Goal: Transaction & Acquisition: Purchase product/service

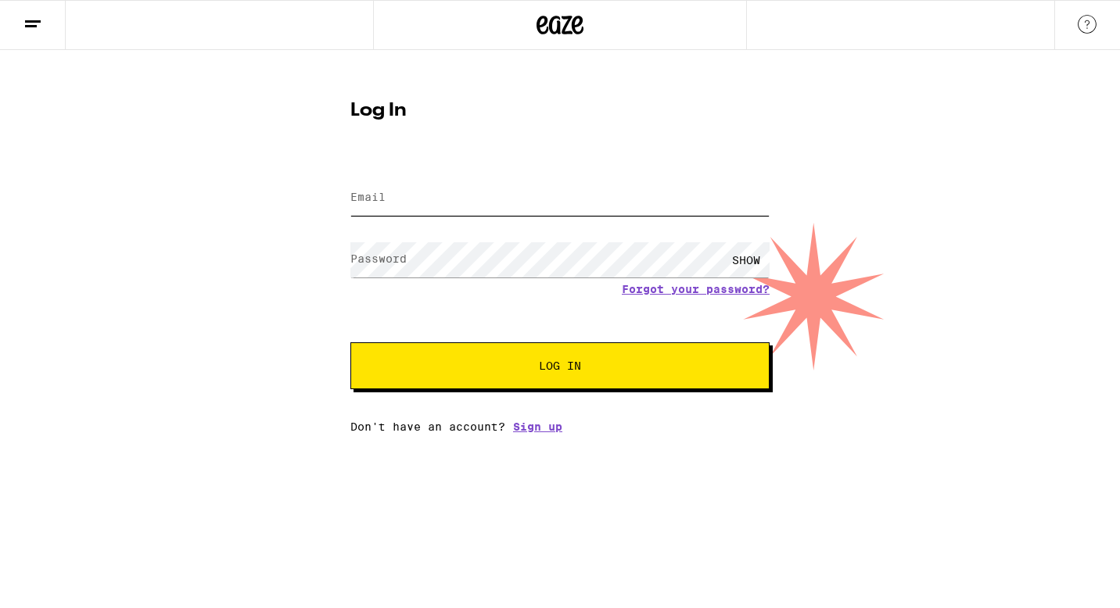
click at [493, 199] on input "Email" at bounding box center [559, 198] width 419 height 35
type input "[PERSON_NAME][EMAIL_ADDRESS][DOMAIN_NAME]"
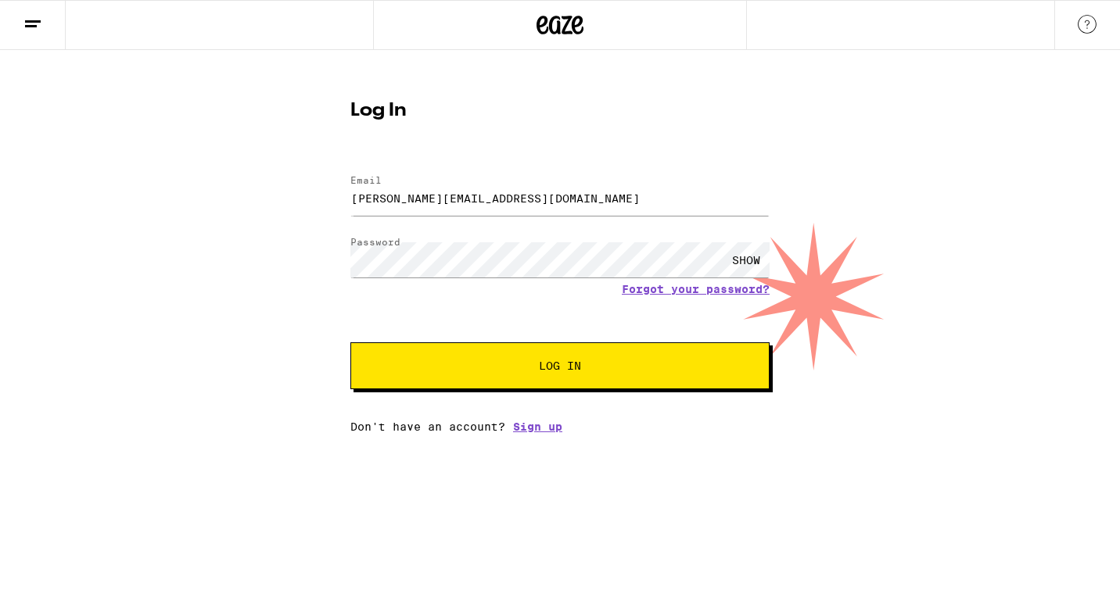
click at [545, 364] on span "Log In" at bounding box center [560, 365] width 42 height 11
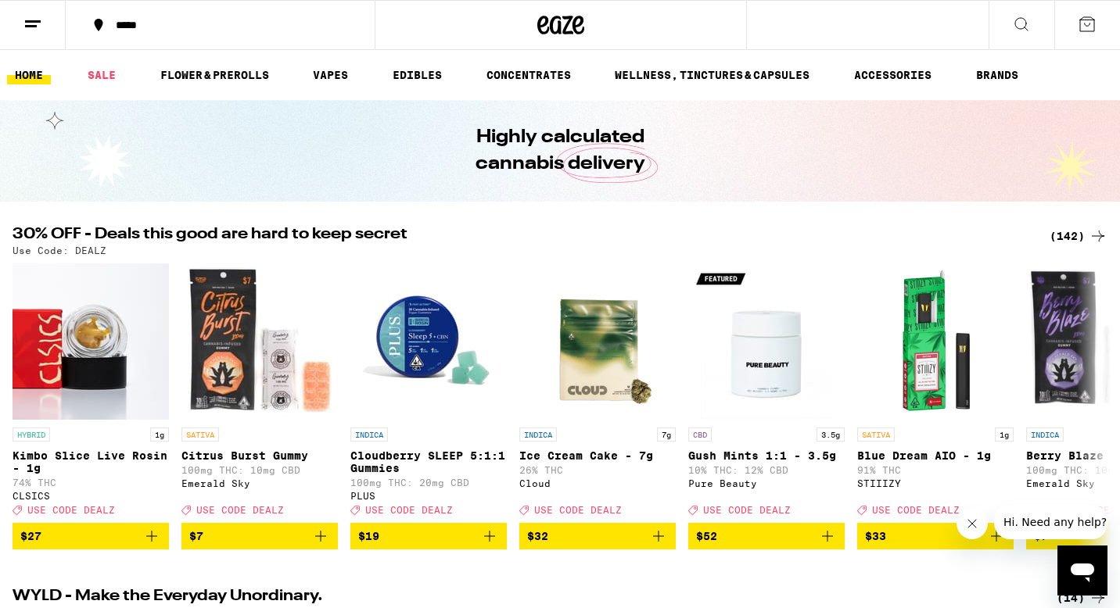
click at [34, 23] on icon at bounding box center [32, 24] width 19 height 19
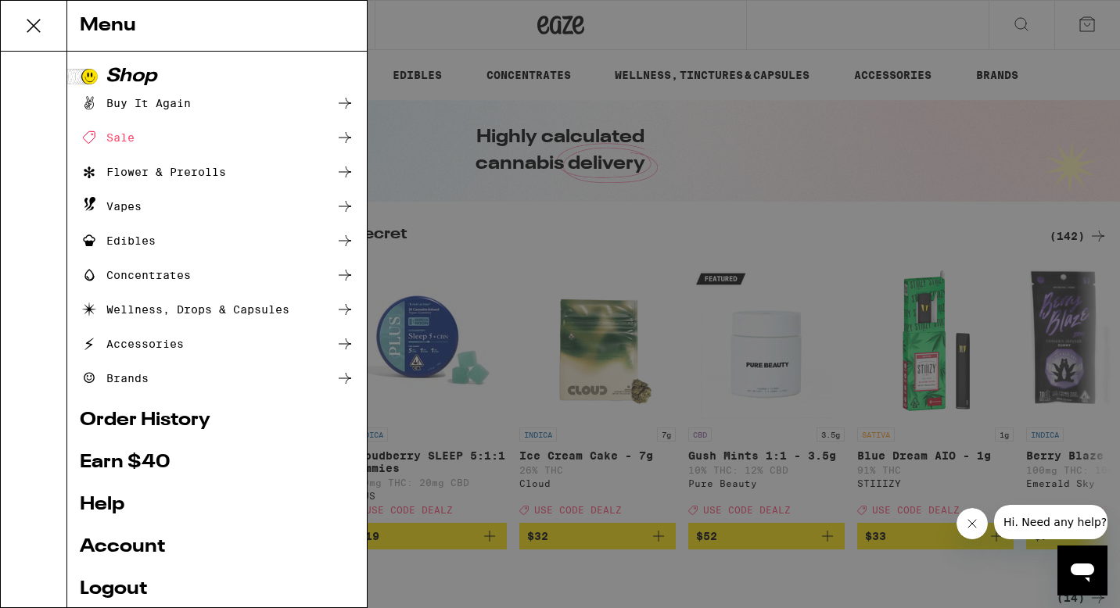
click at [130, 244] on div "Edibles" at bounding box center [118, 240] width 76 height 19
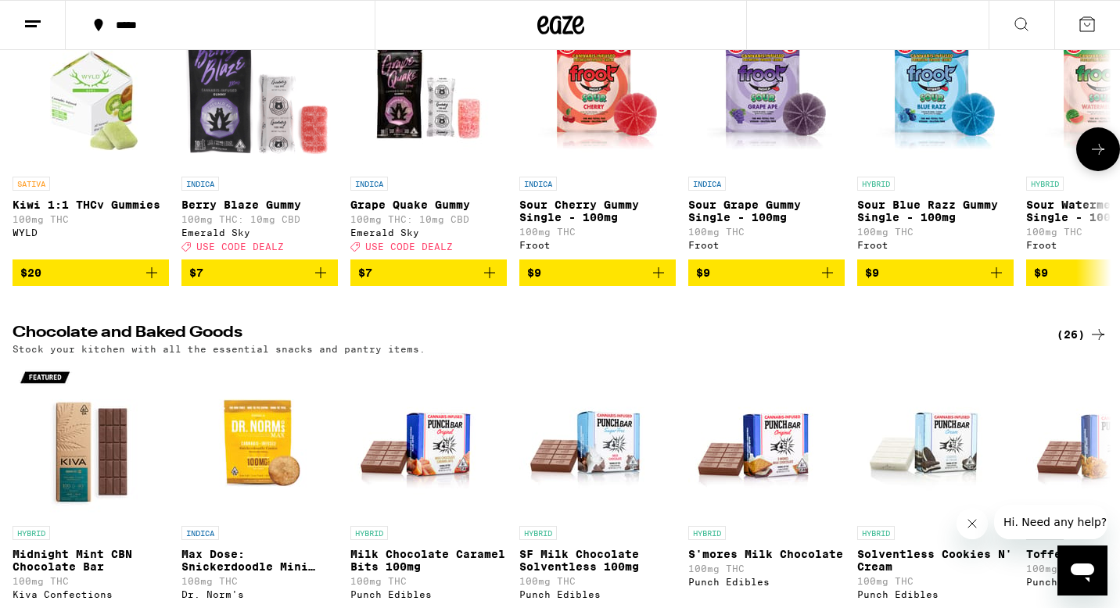
scroll to position [113, 0]
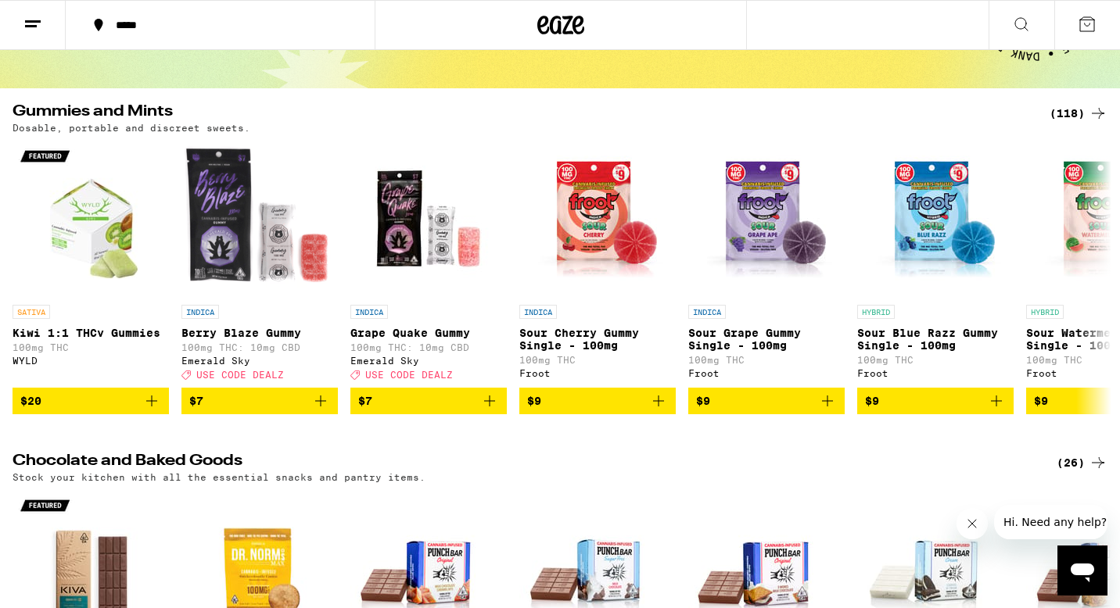
click at [1061, 117] on div "(118)" at bounding box center [1078, 113] width 58 height 19
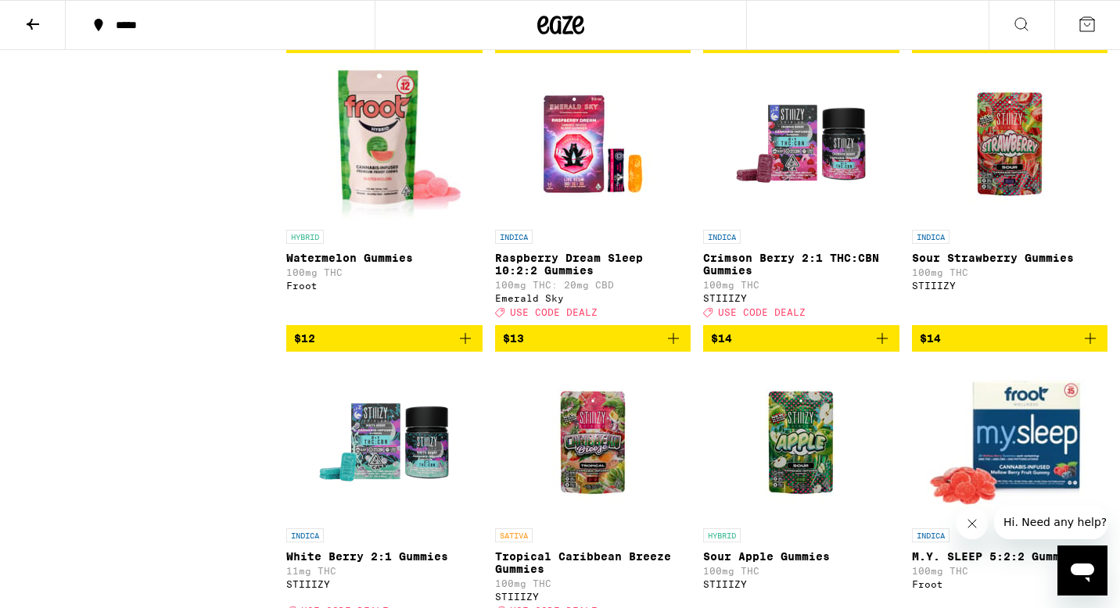
scroll to position [1629, 0]
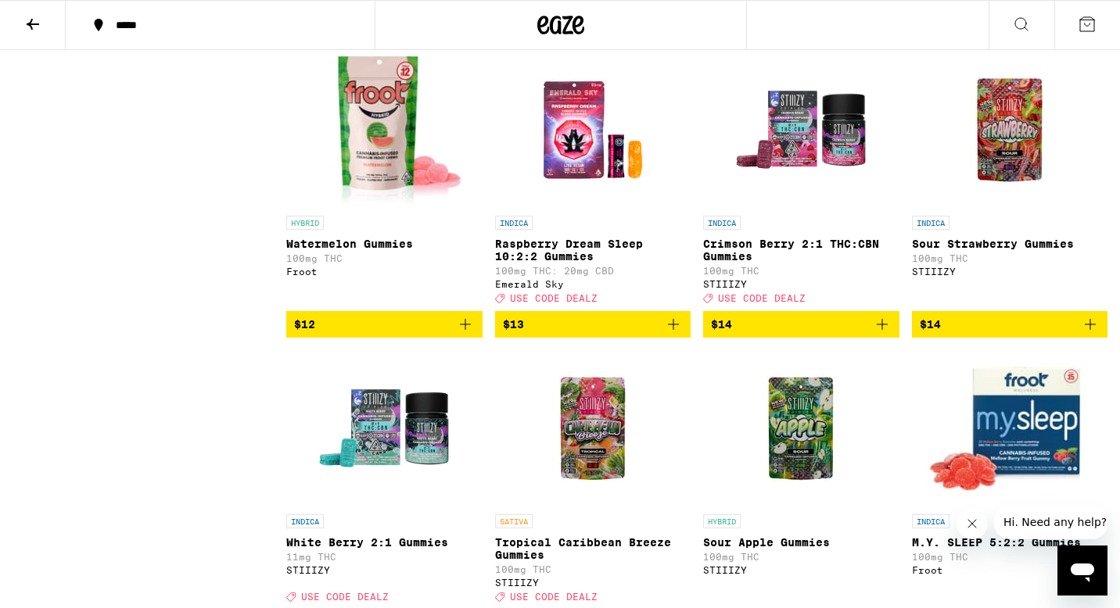
click at [352, 334] on span "$12" at bounding box center [384, 324] width 181 height 19
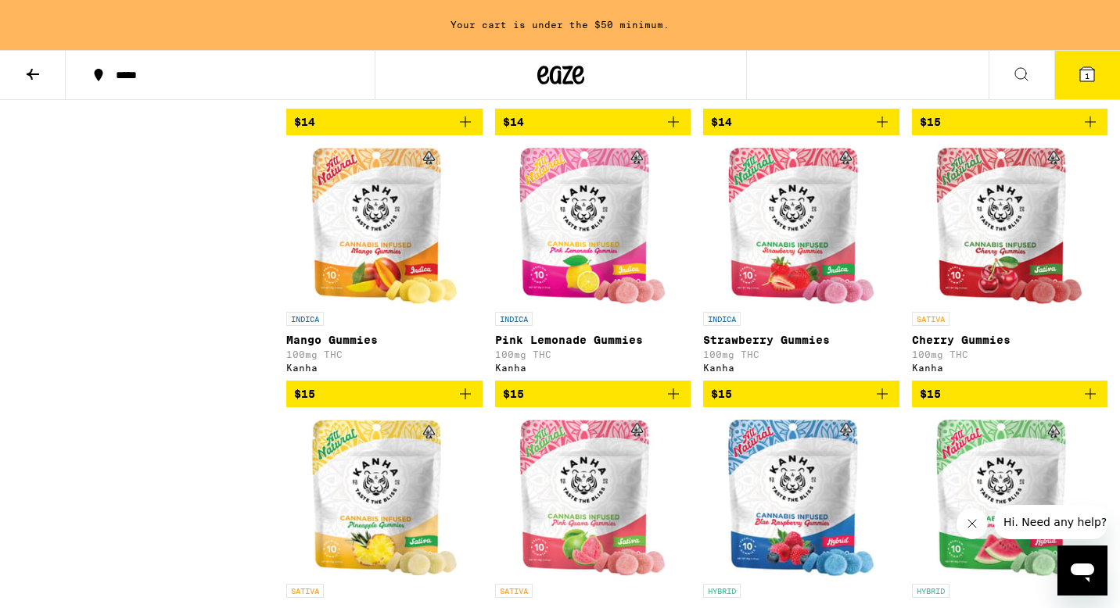
scroll to position [2212, 0]
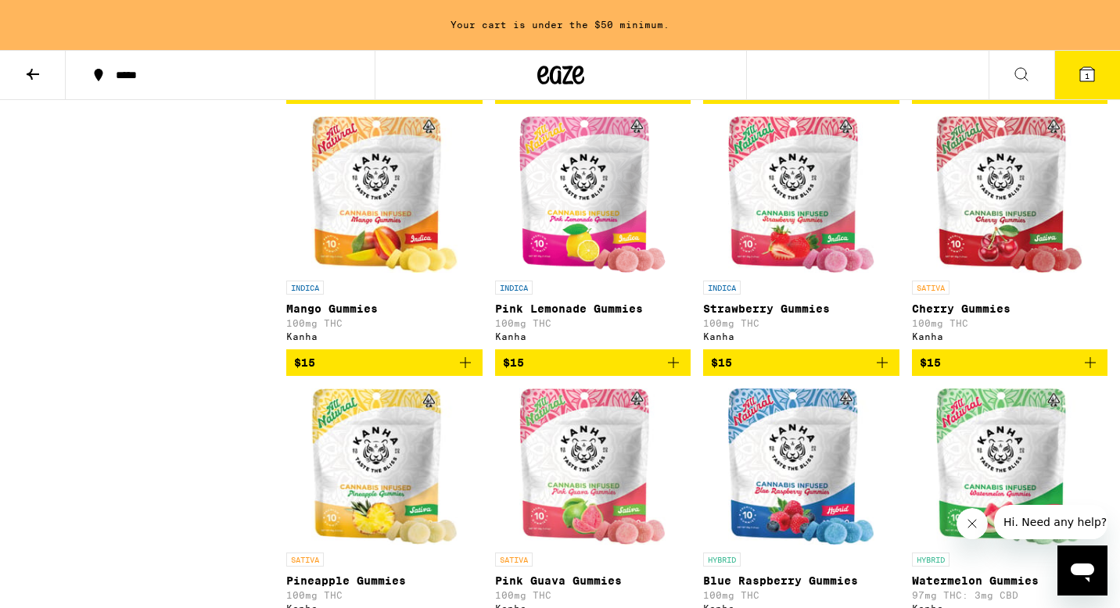
click at [561, 372] on span "$15" at bounding box center [593, 362] width 181 height 19
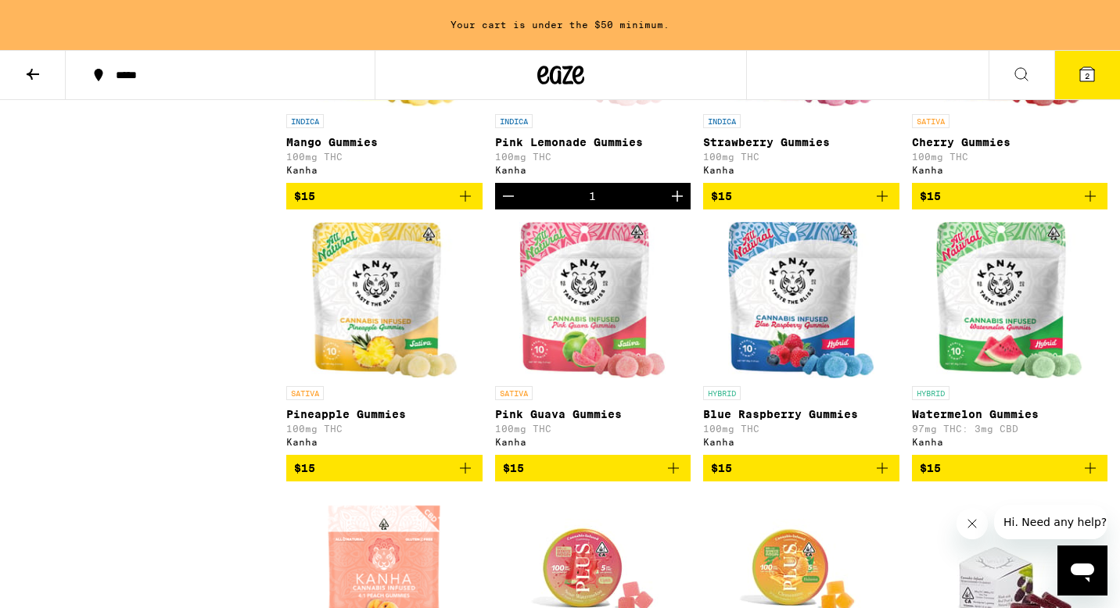
scroll to position [2384, 0]
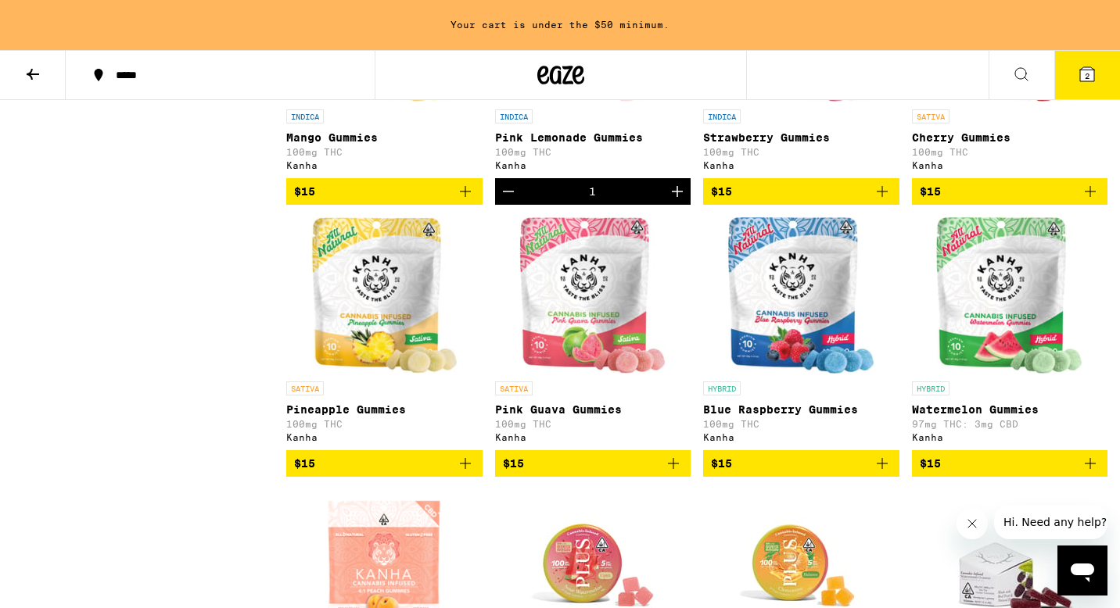
click at [553, 473] on span "$15" at bounding box center [593, 463] width 181 height 19
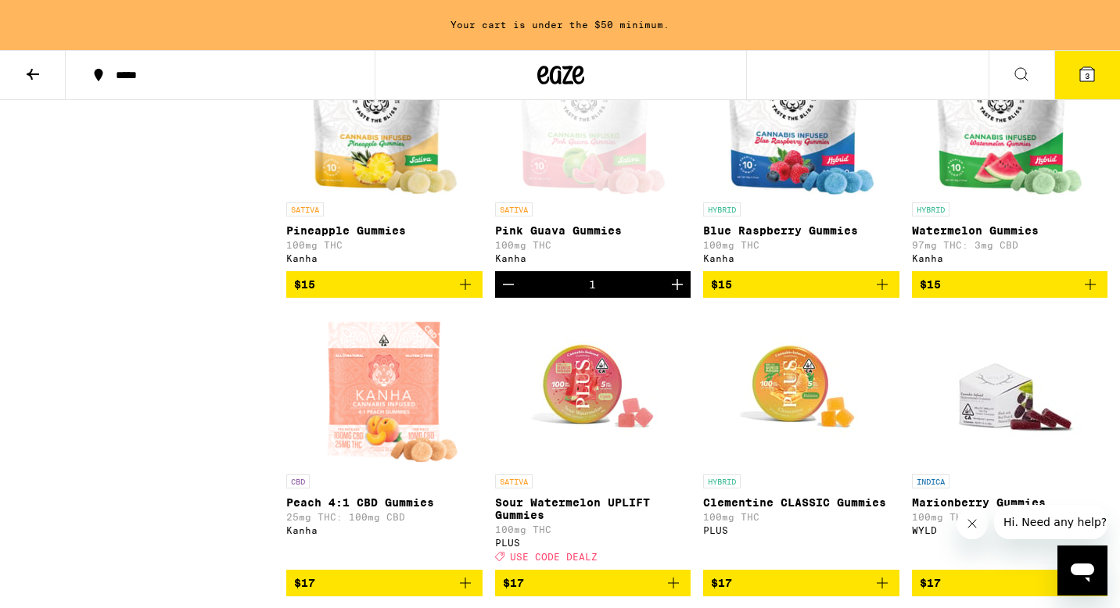
scroll to position [2585, 0]
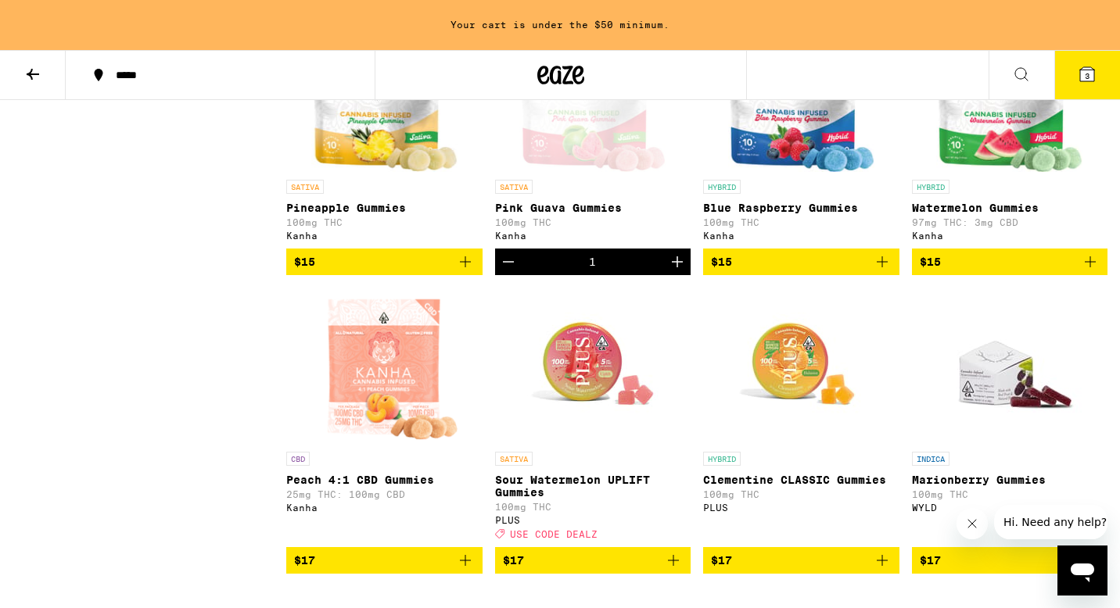
click at [958, 271] on span "$15" at bounding box center [1009, 262] width 181 height 19
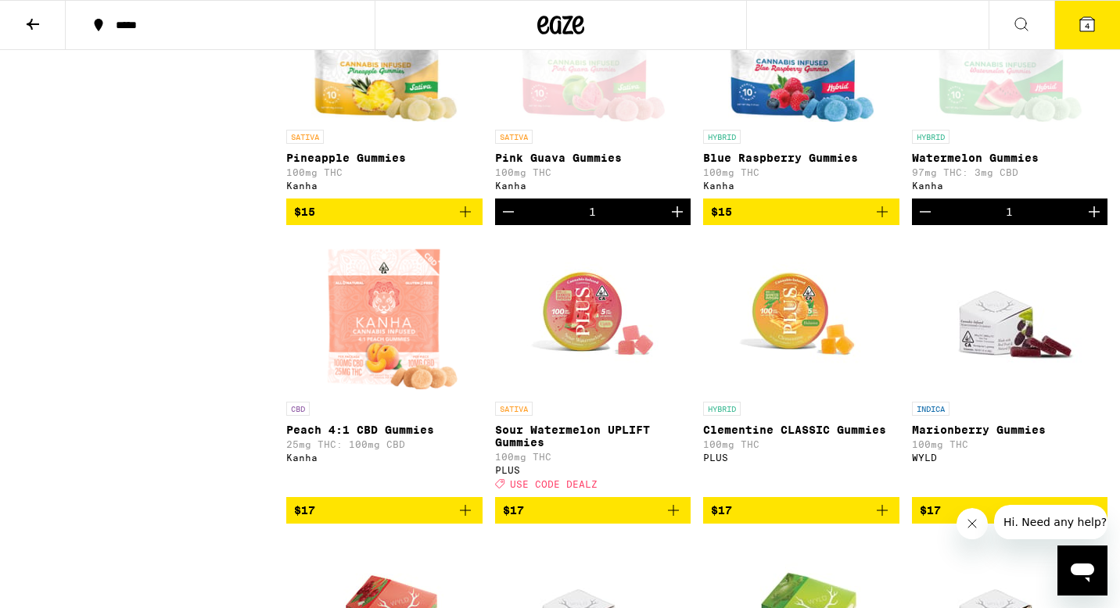
scroll to position [2535, 0]
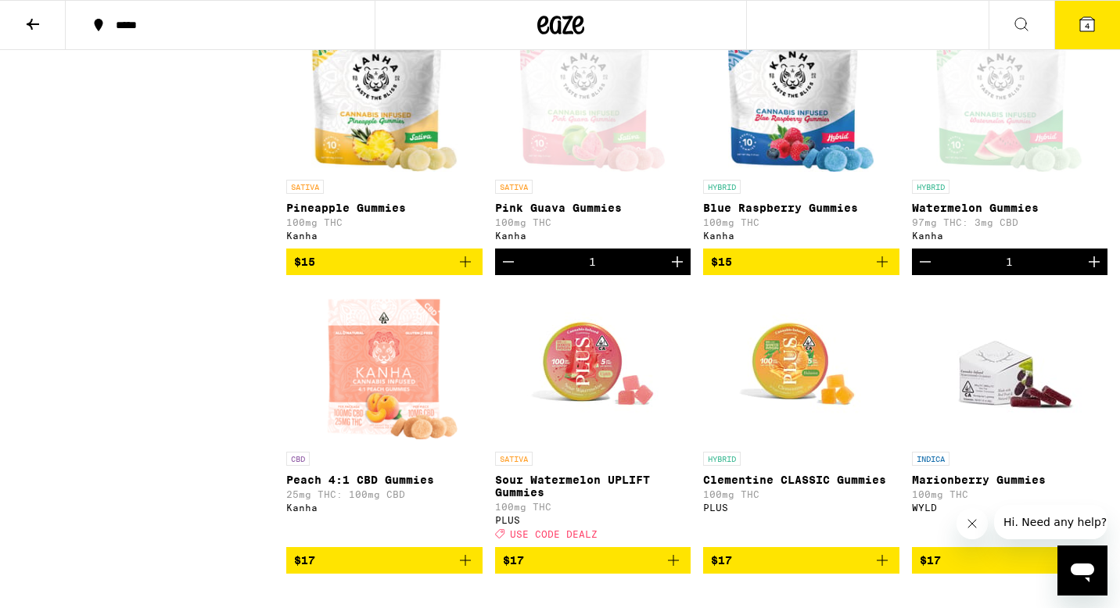
click at [780, 271] on span "$15" at bounding box center [801, 262] width 181 height 19
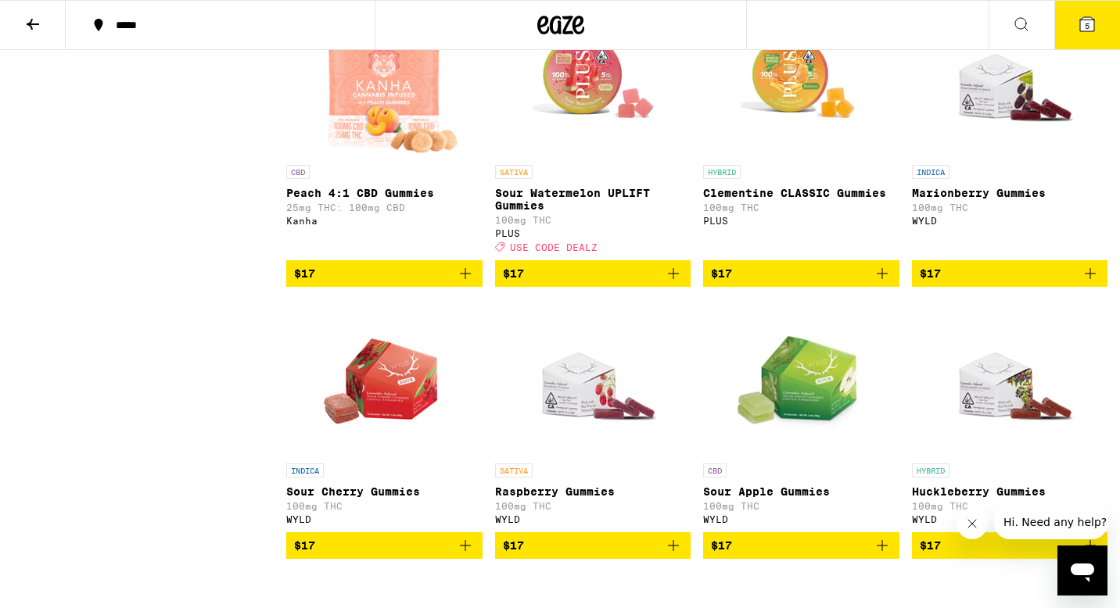
scroll to position [2830, 0]
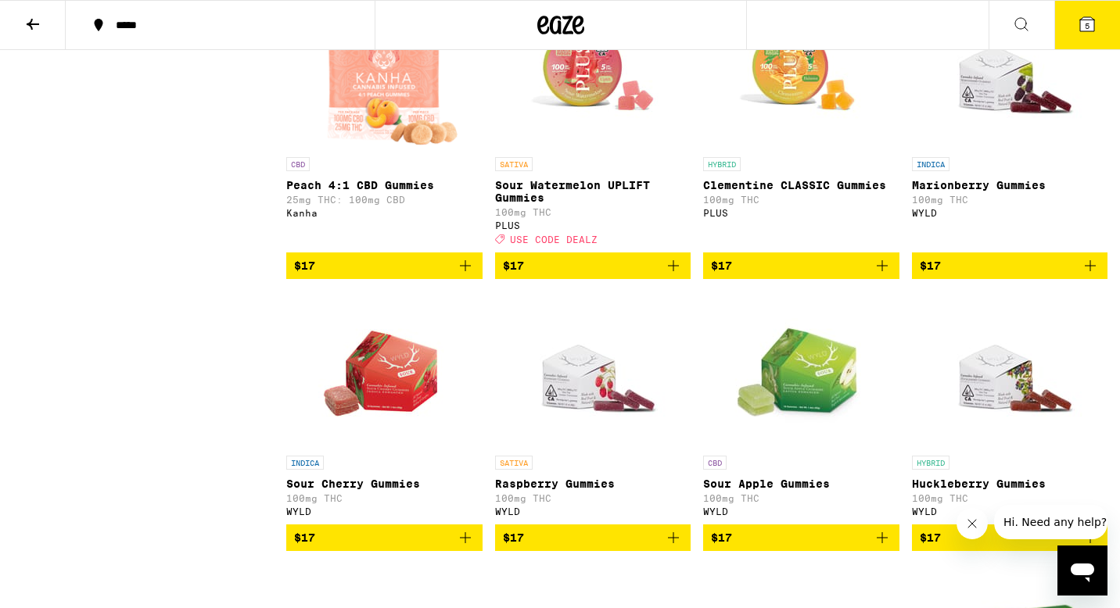
click at [583, 275] on span "$17" at bounding box center [593, 265] width 181 height 19
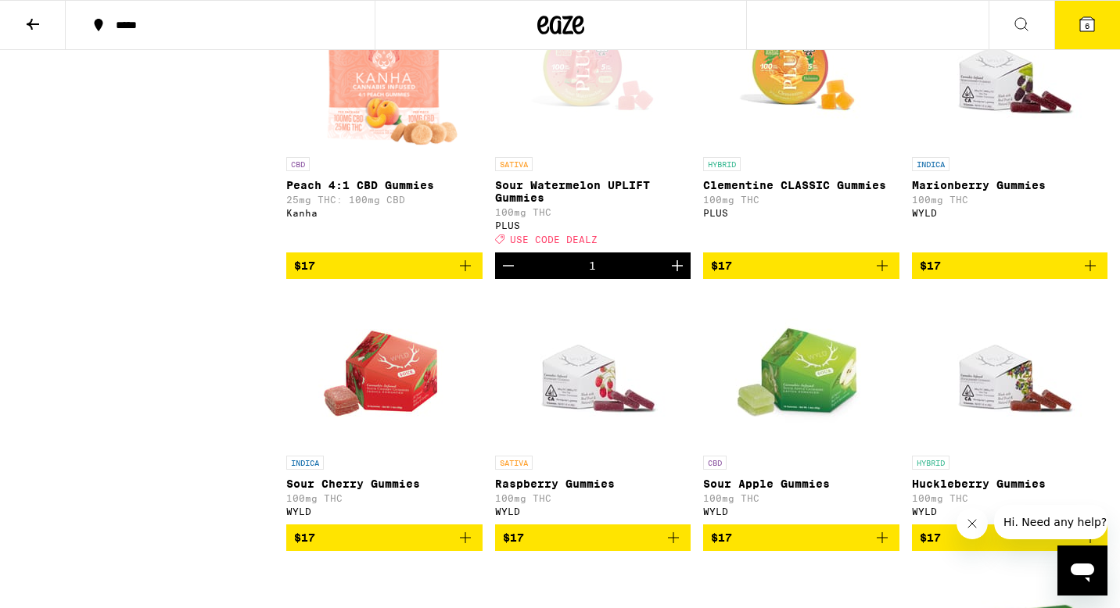
click at [764, 275] on span "$17" at bounding box center [801, 265] width 181 height 19
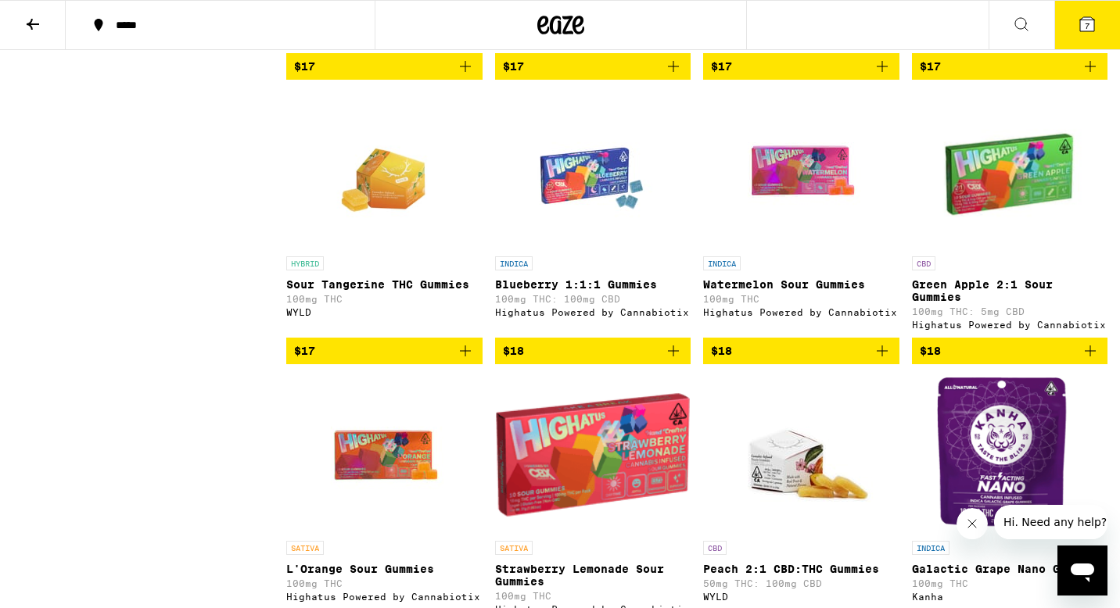
scroll to position [3312, 0]
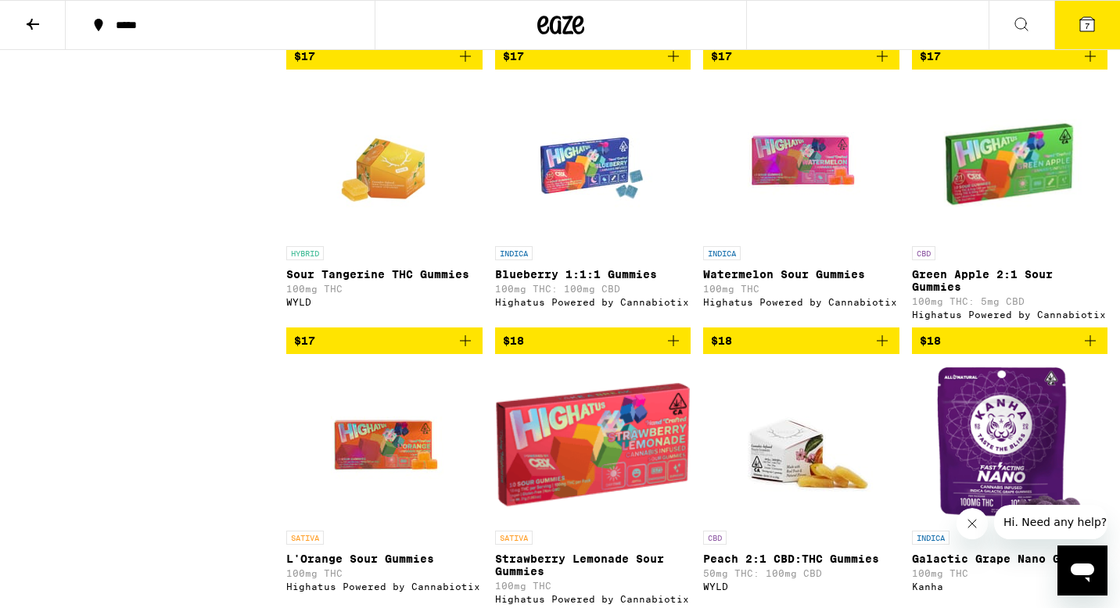
click at [779, 350] on span "$18" at bounding box center [801, 340] width 181 height 19
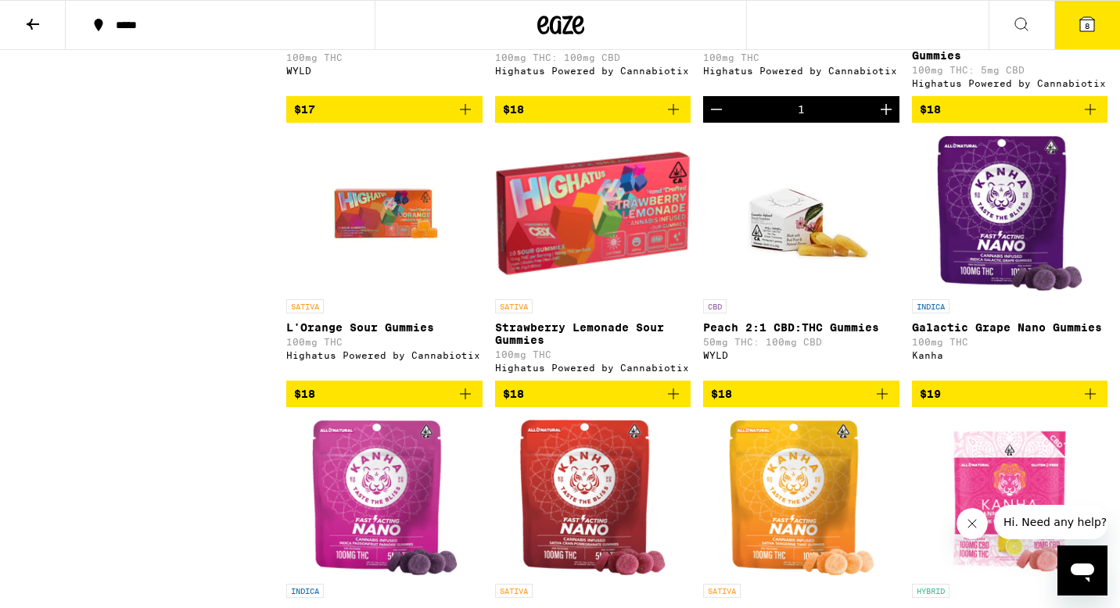
scroll to position [3553, 0]
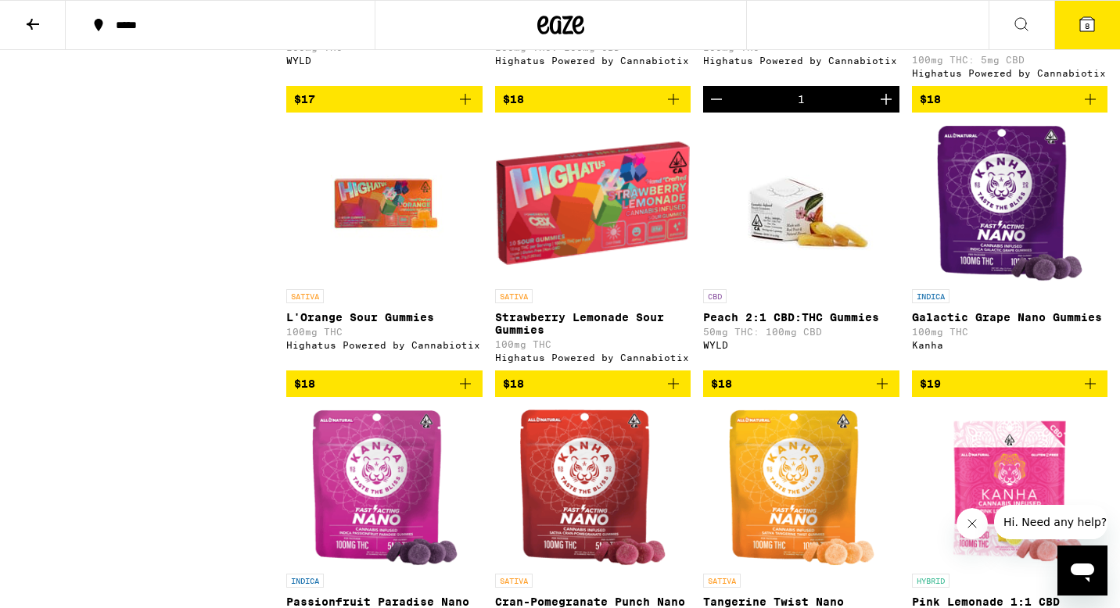
click at [432, 393] on span "$18" at bounding box center [384, 383] width 181 height 19
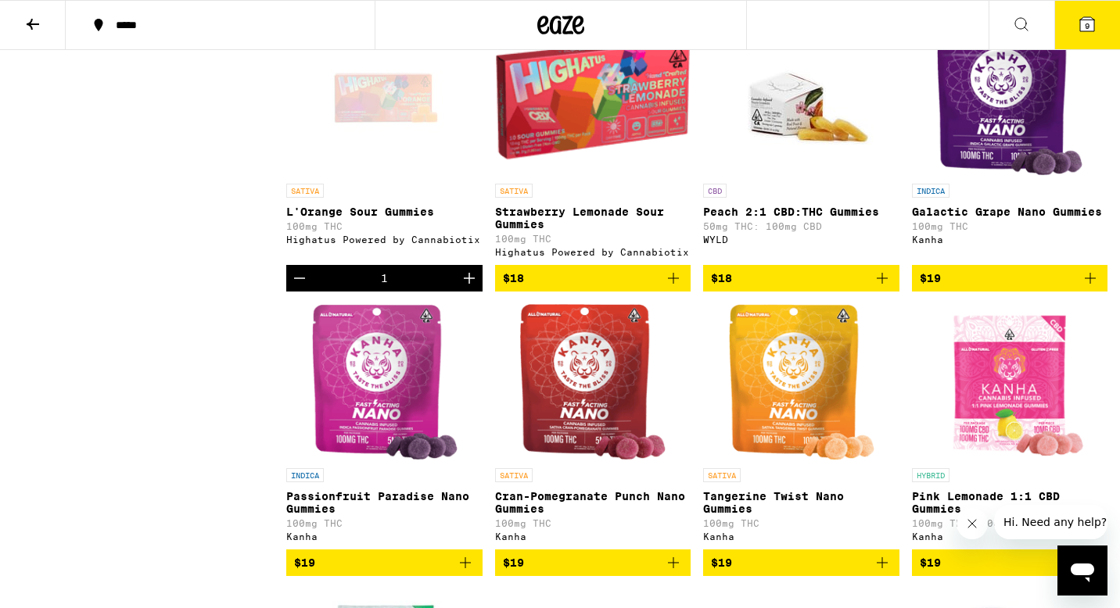
scroll to position [3664, 0]
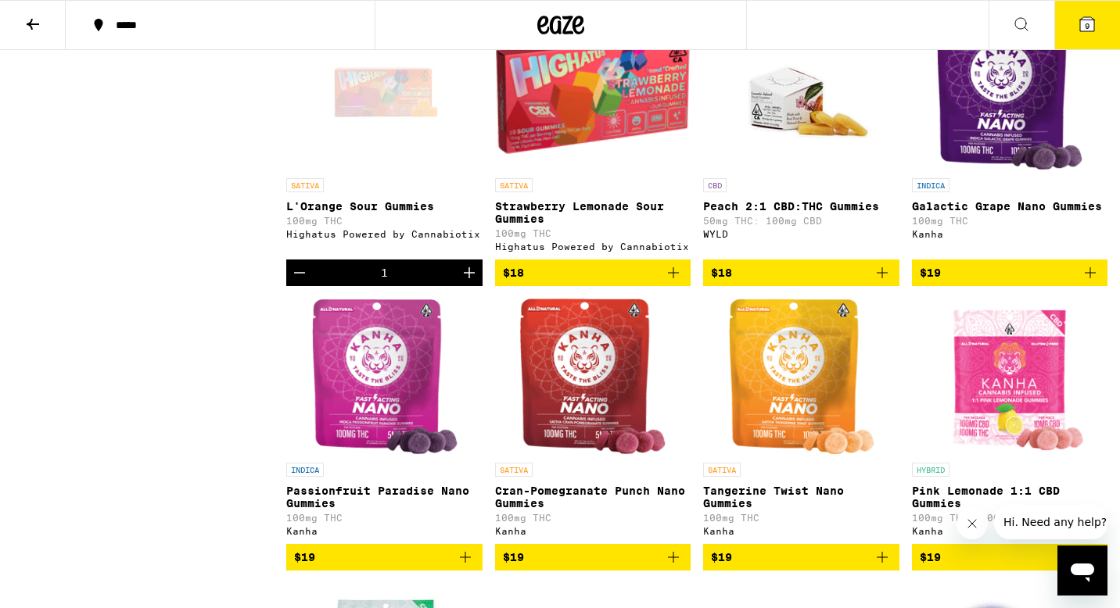
click at [596, 282] on span "$18" at bounding box center [593, 272] width 181 height 19
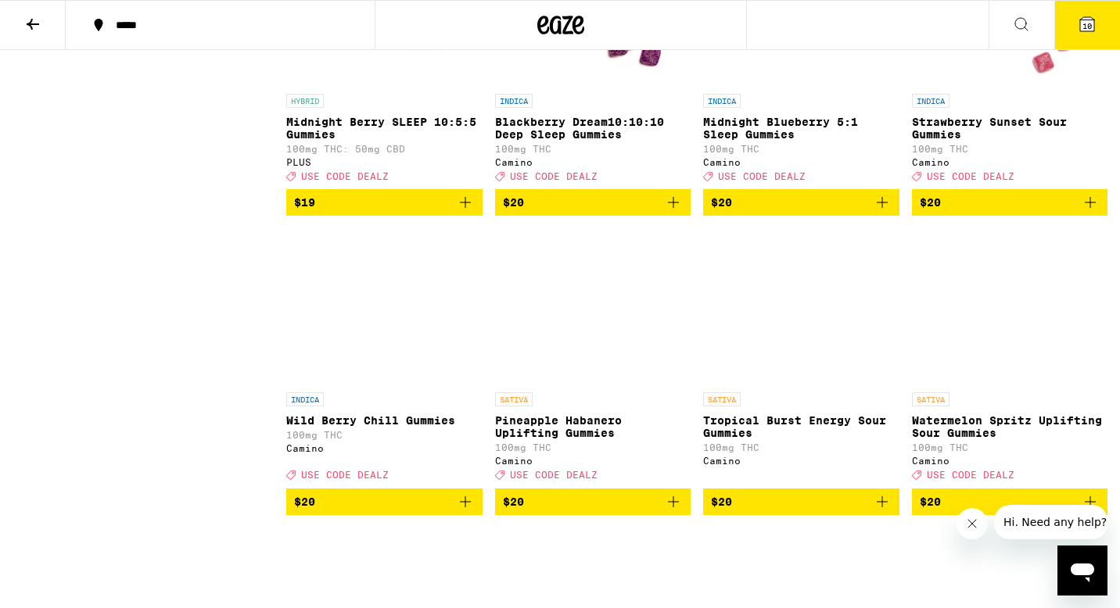
scroll to position [4616, 0]
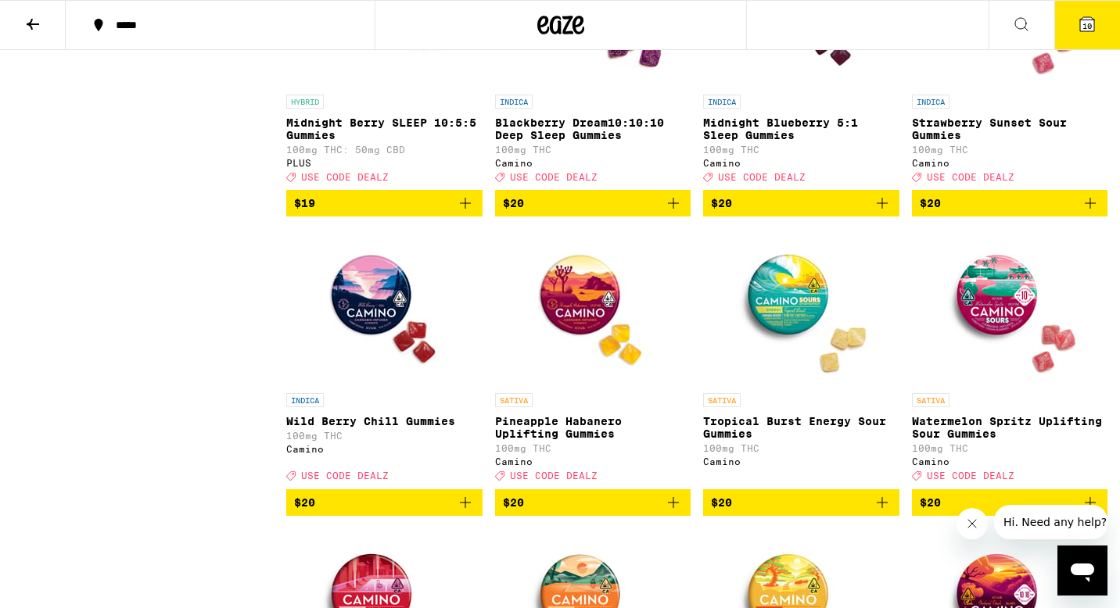
click at [980, 213] on span "$20" at bounding box center [1009, 203] width 181 height 19
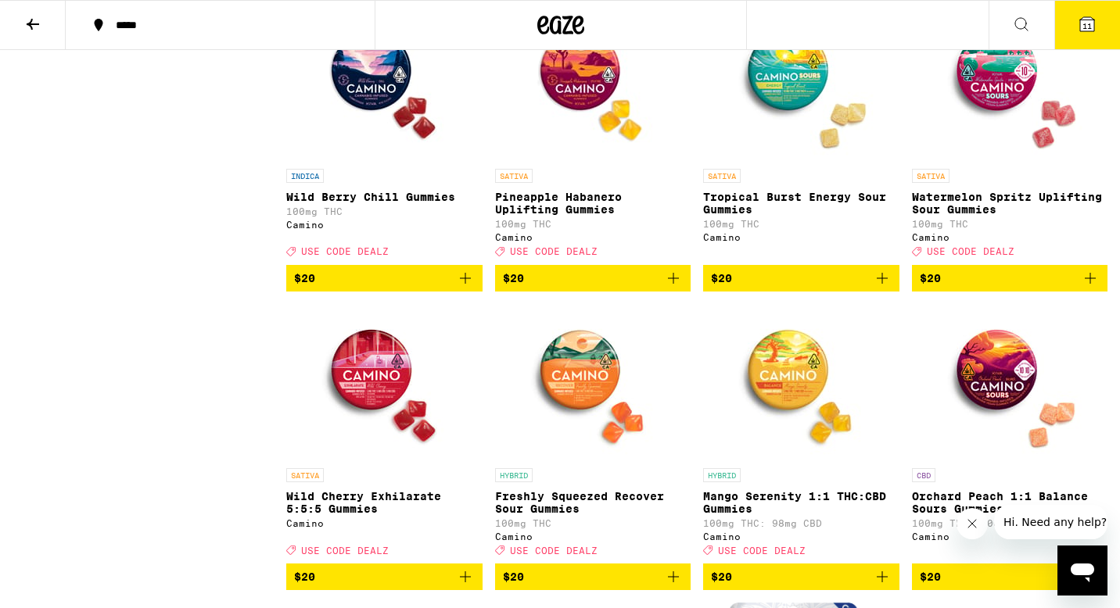
scroll to position [4842, 0]
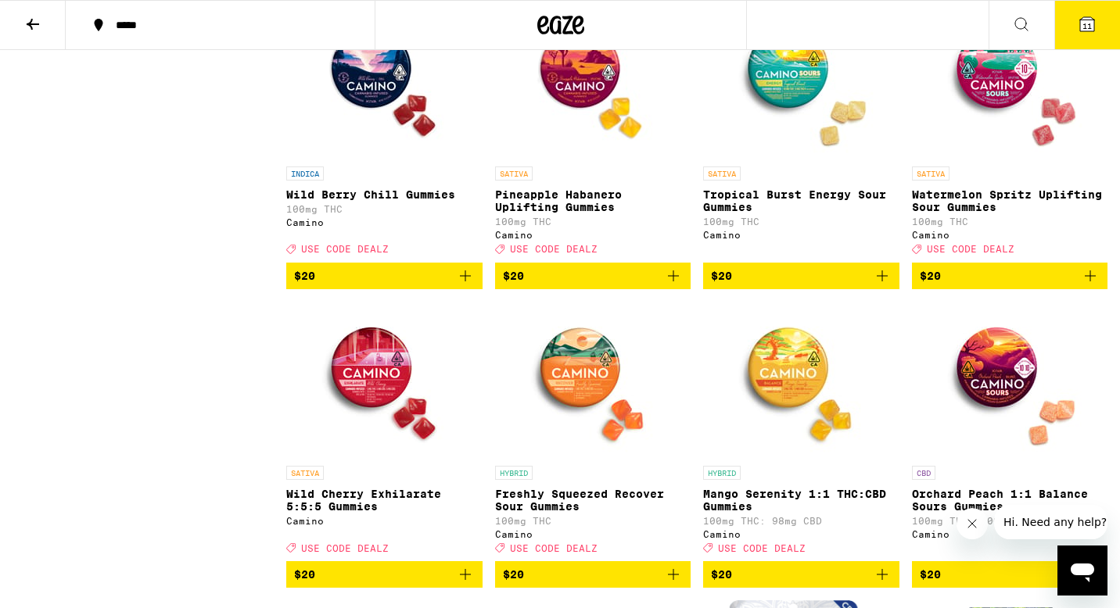
click at [996, 285] on span "$20" at bounding box center [1009, 276] width 181 height 19
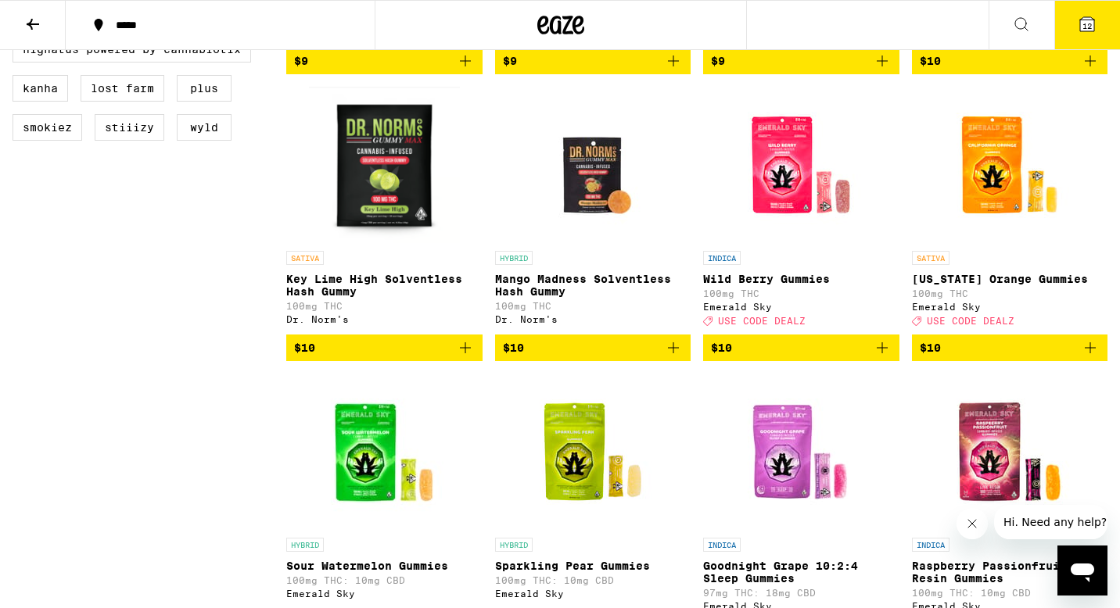
scroll to position [0, 0]
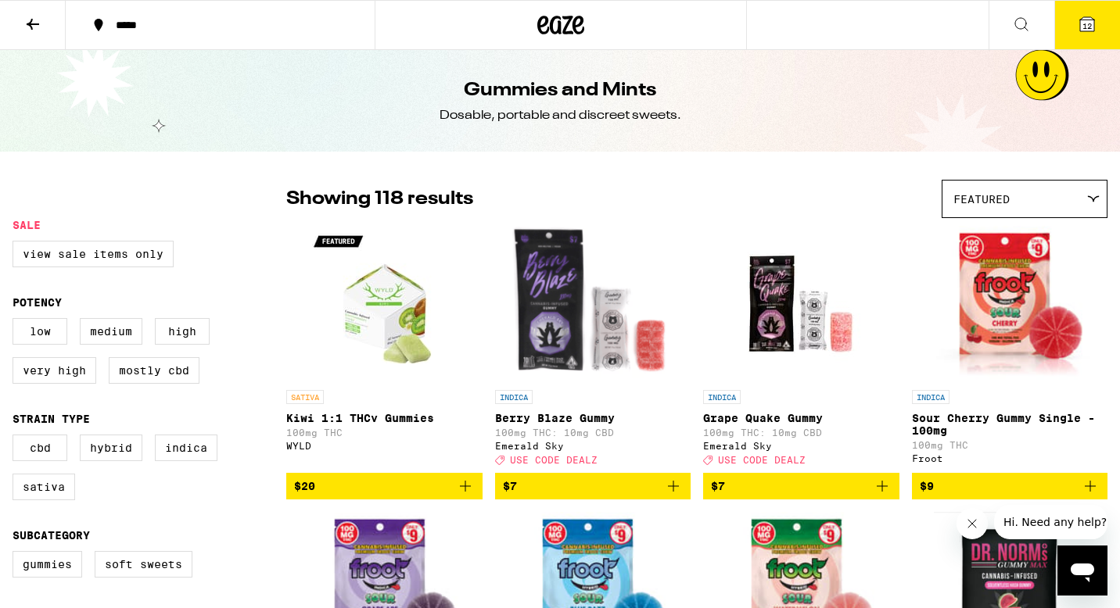
click at [1085, 31] on icon at bounding box center [1086, 24] width 19 height 19
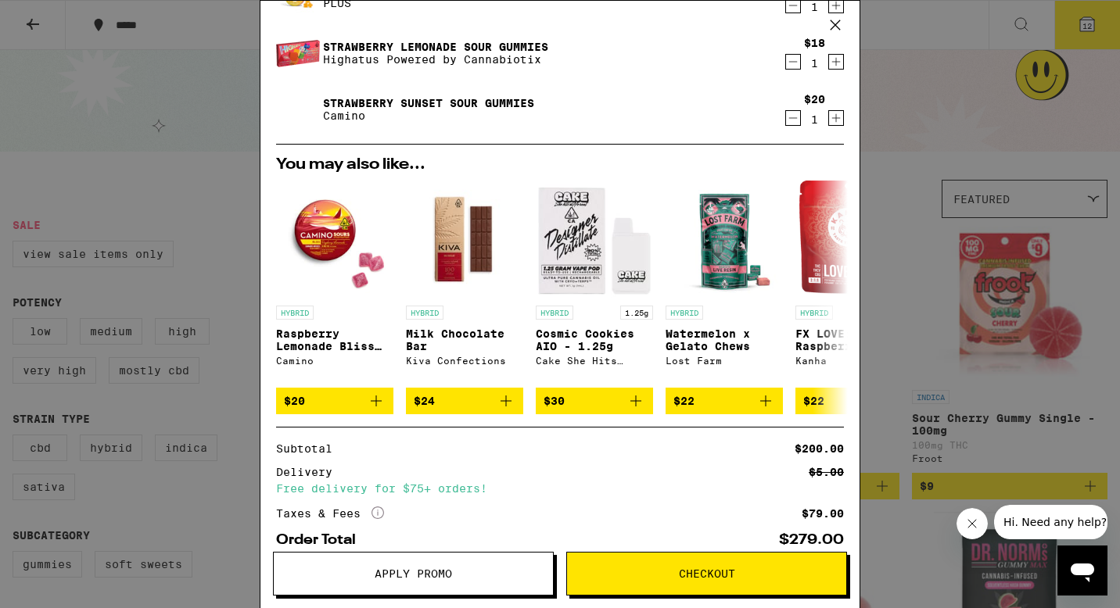
scroll to position [577, 0]
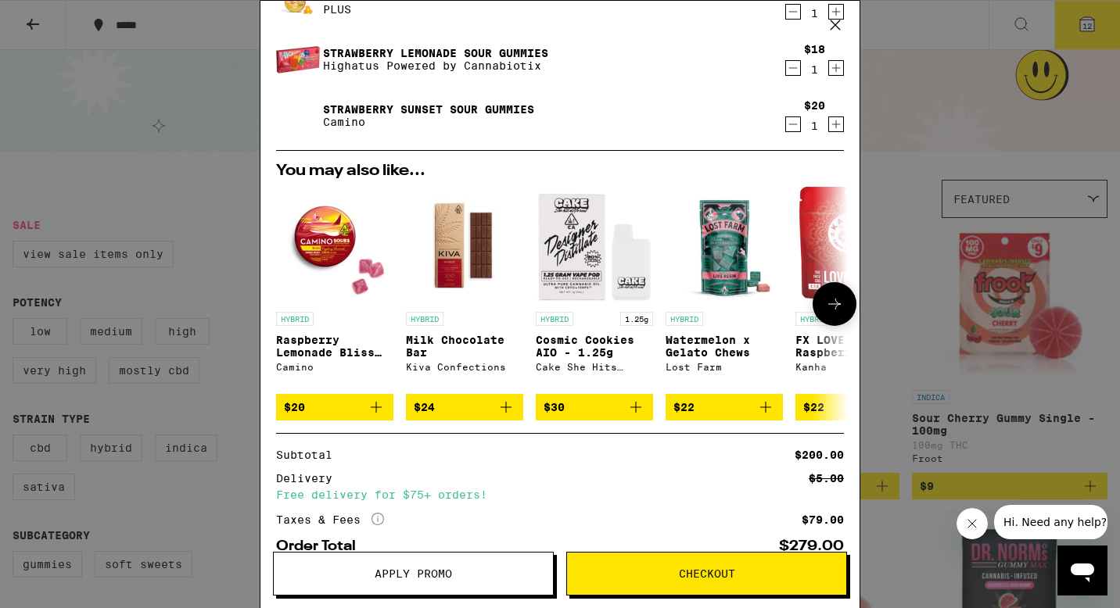
click at [443, 415] on span "$24" at bounding box center [465, 407] width 102 height 19
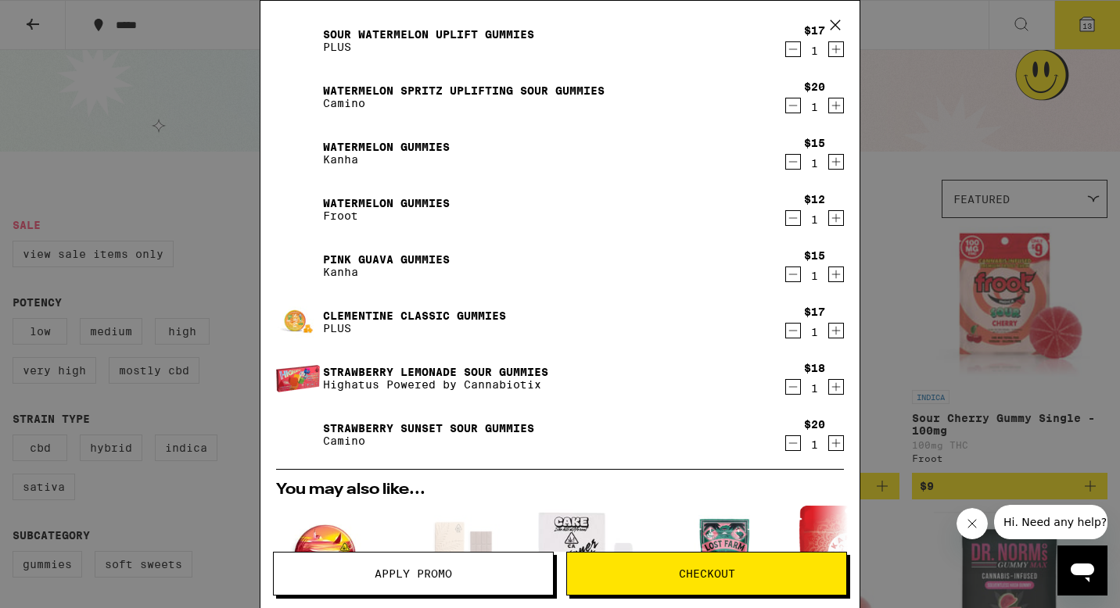
scroll to position [307, 0]
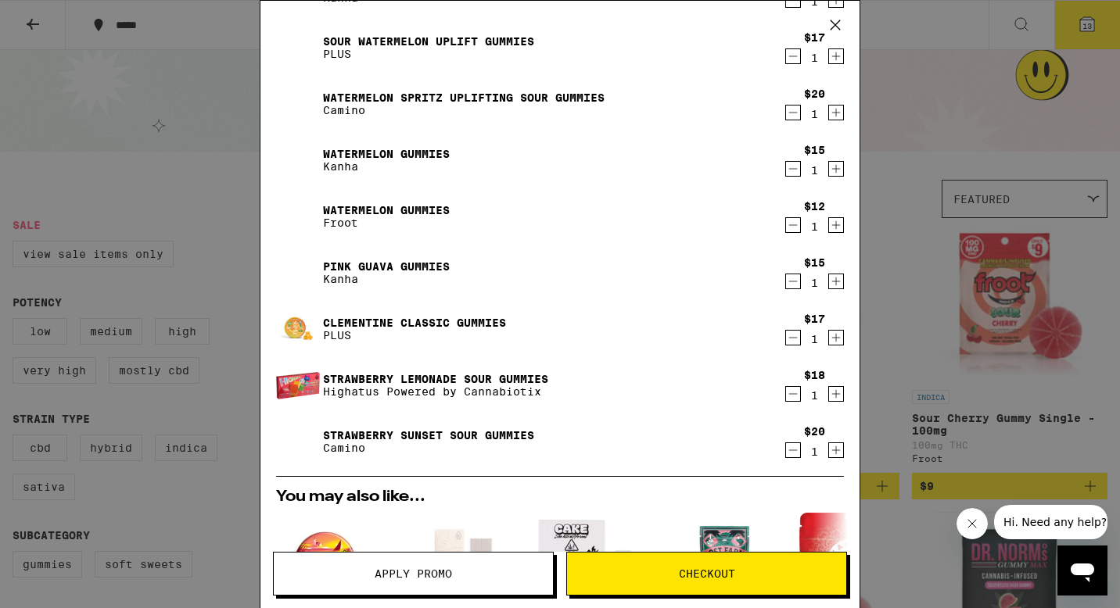
click at [797, 225] on icon "Decrement" at bounding box center [793, 225] width 14 height 19
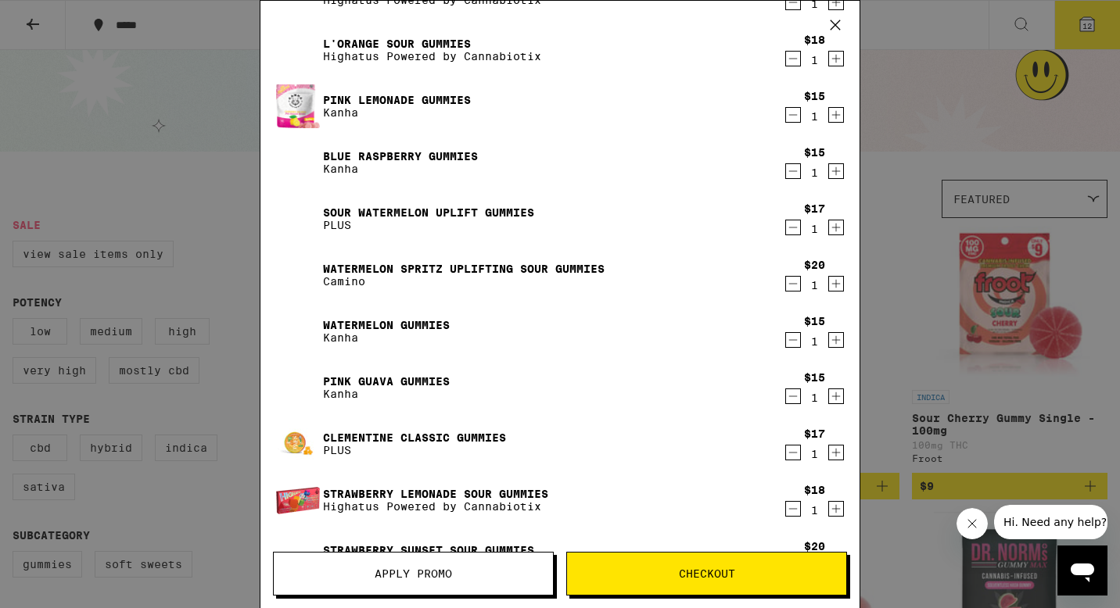
scroll to position [149, 0]
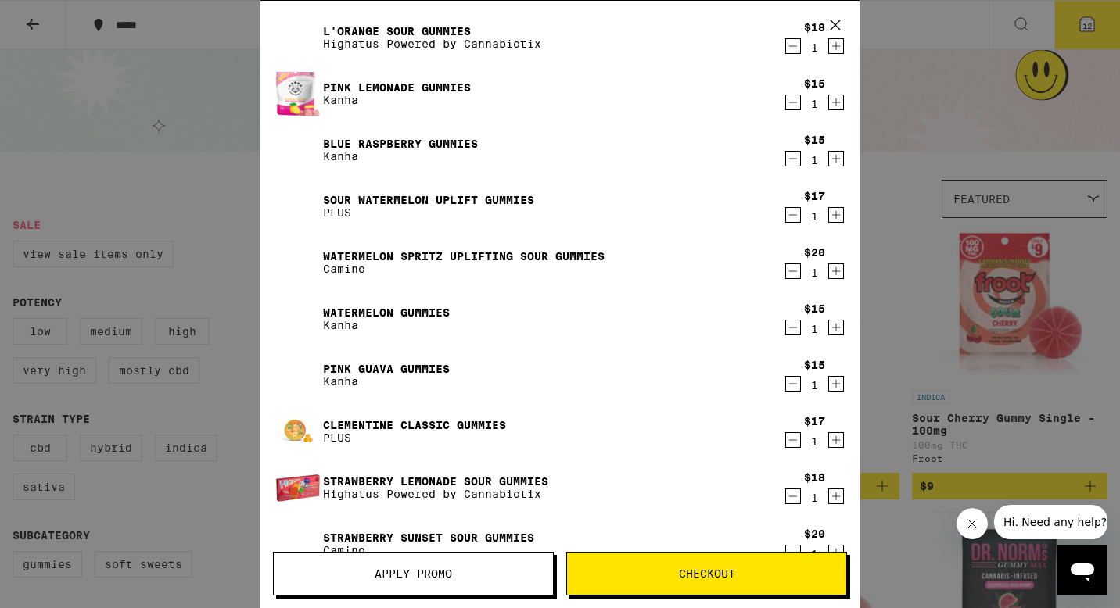
click at [788, 442] on icon "Decrement" at bounding box center [793, 440] width 14 height 19
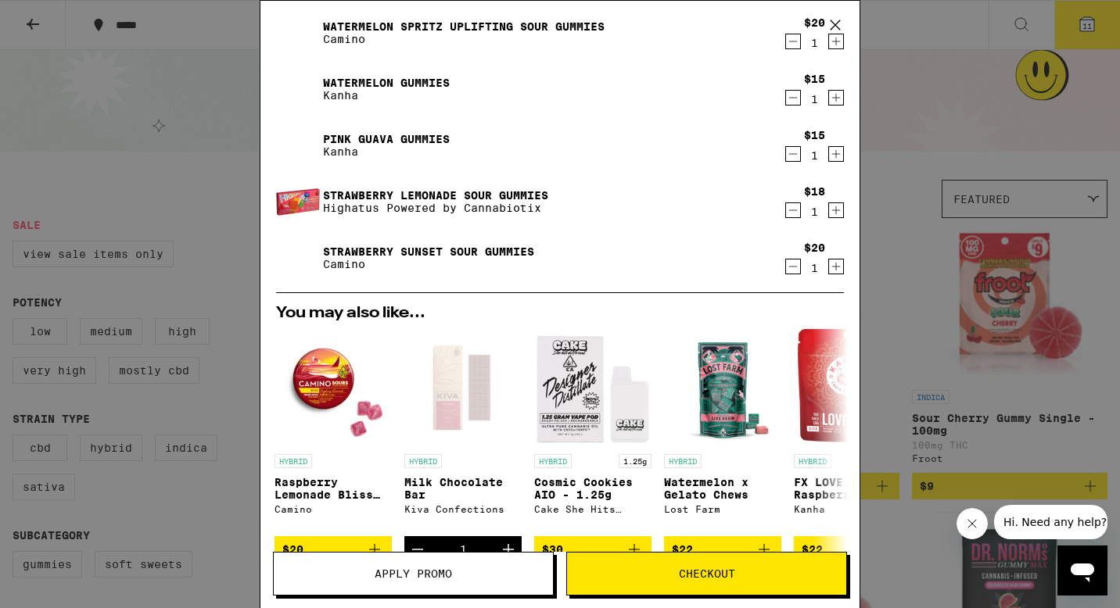
scroll to position [409, 0]
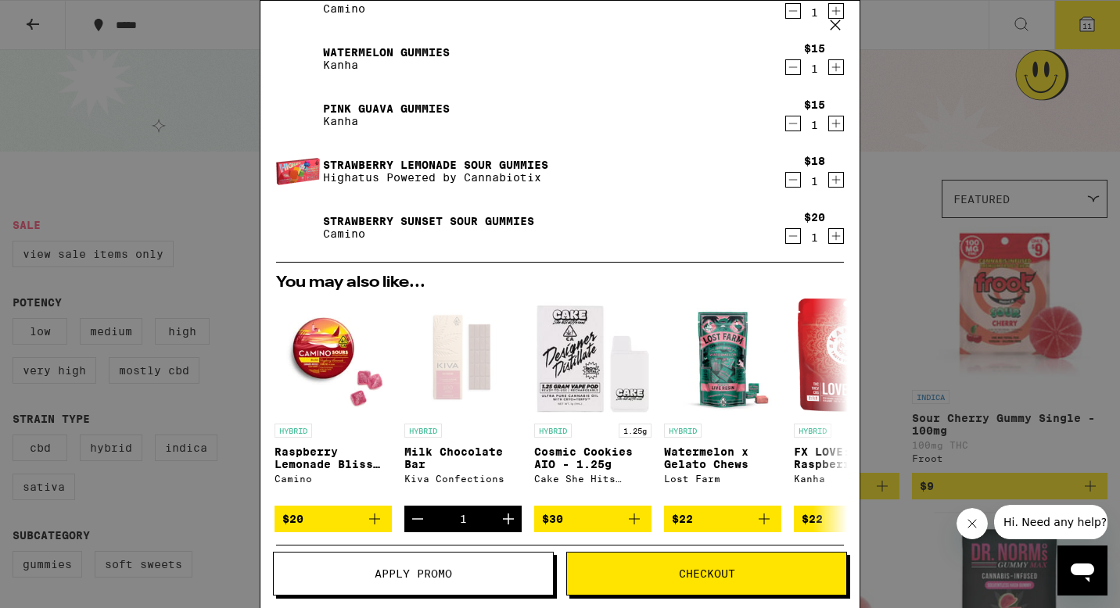
click at [635, 570] on span "Checkout" at bounding box center [706, 573] width 279 height 11
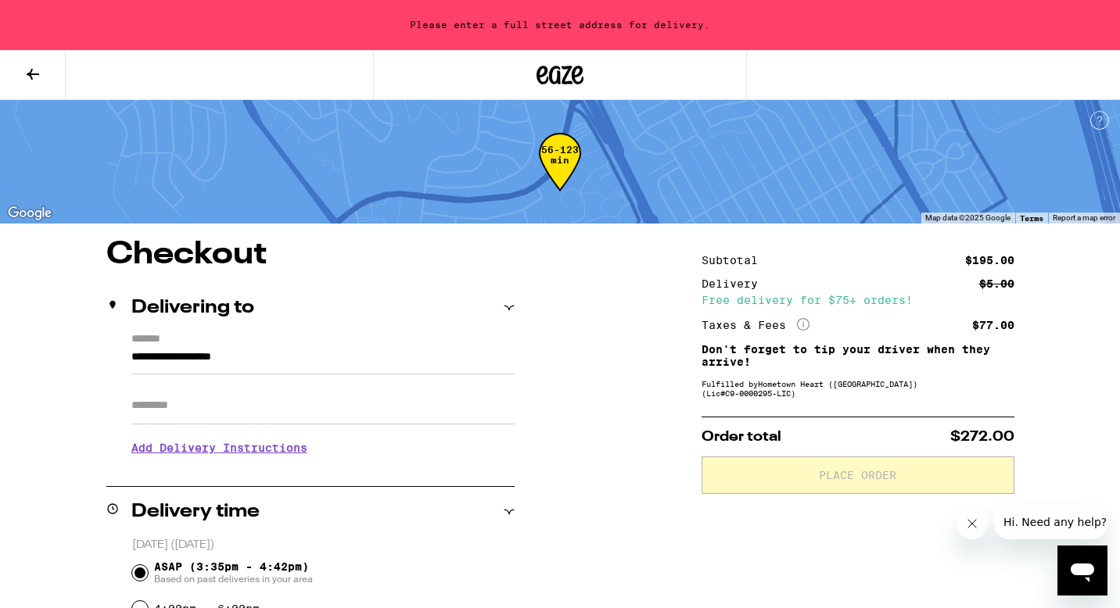
click at [274, 348] on input "**********" at bounding box center [322, 361] width 383 height 27
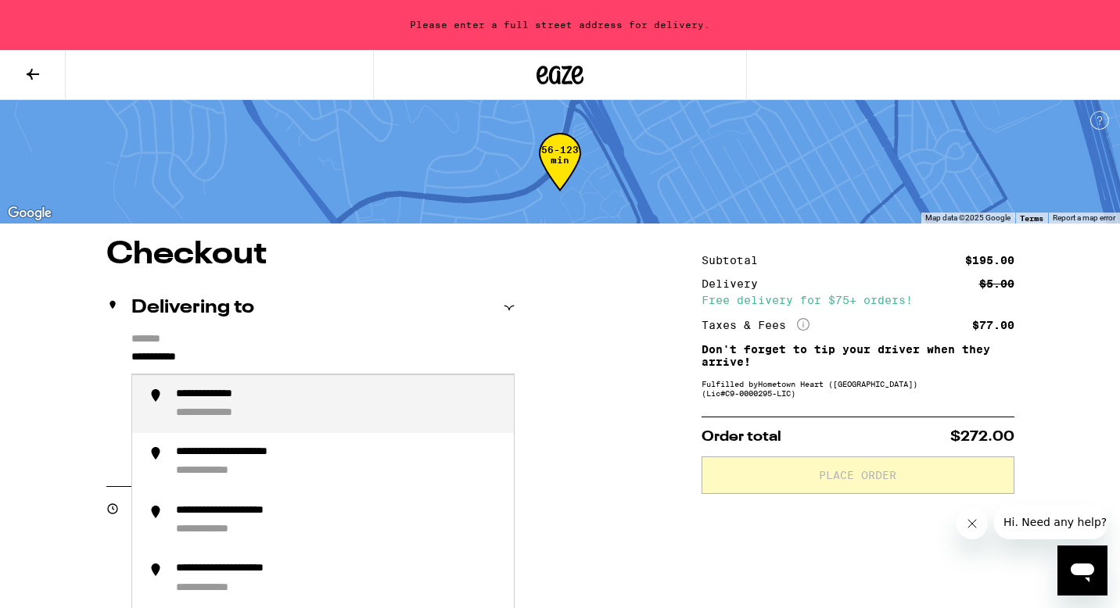
click at [262, 400] on div "**********" at bounding box center [225, 395] width 99 height 15
type input "**********"
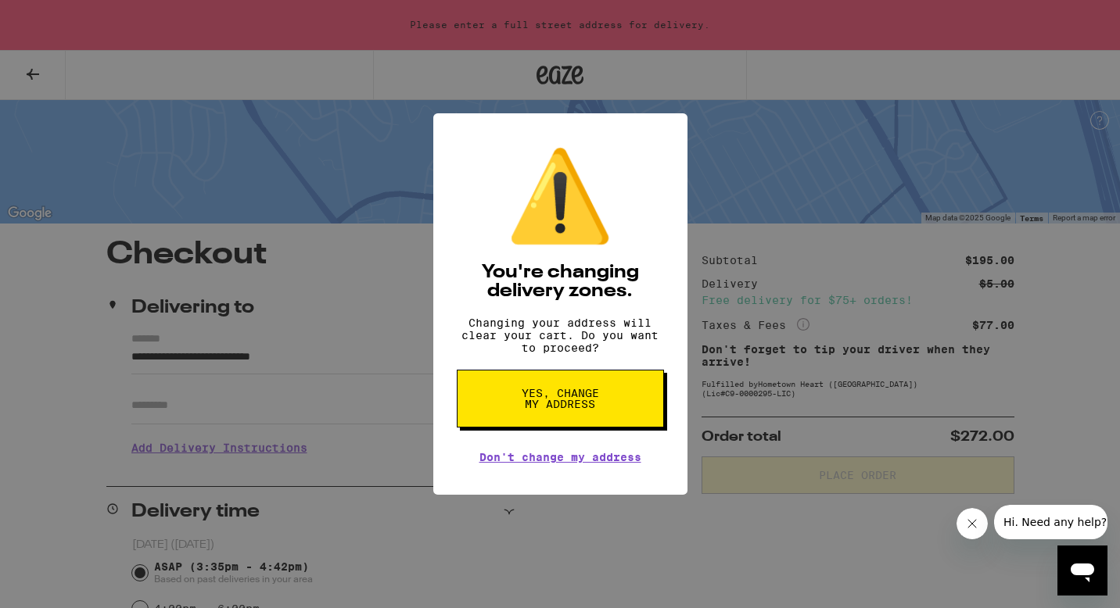
click at [525, 403] on span "Yes, change my address" at bounding box center [560, 399] width 81 height 22
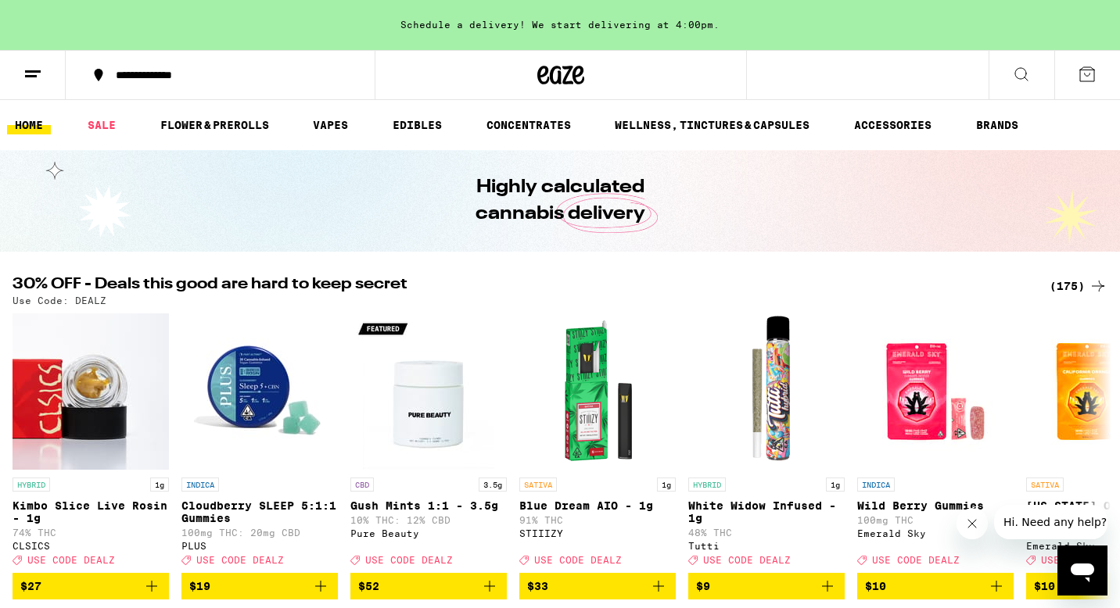
click at [1087, 73] on icon at bounding box center [1086, 74] width 19 height 19
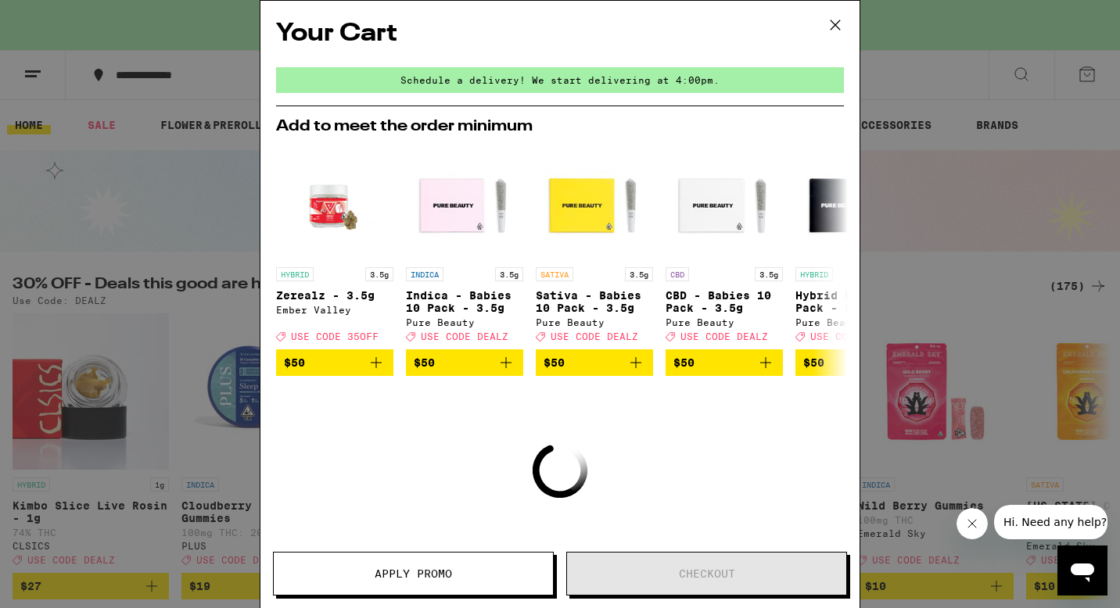
click at [967, 111] on div "Your Cart Schedule a delivery! We start delivering at 4:00pm. Add to meet the o…" at bounding box center [560, 304] width 1120 height 608
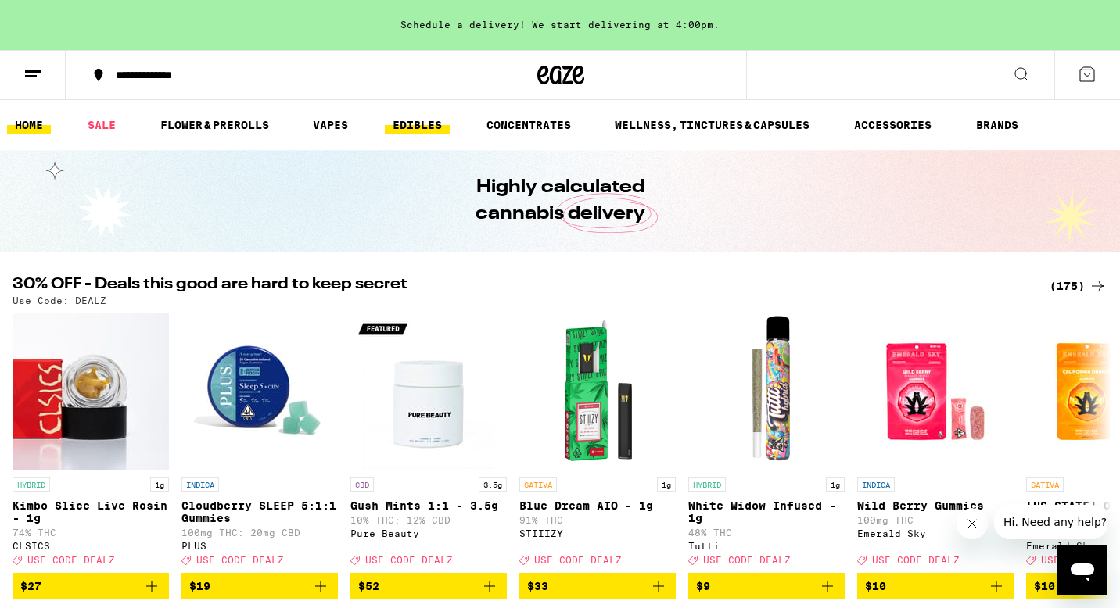
click at [417, 116] on link "EDIBLES" at bounding box center [417, 125] width 65 height 19
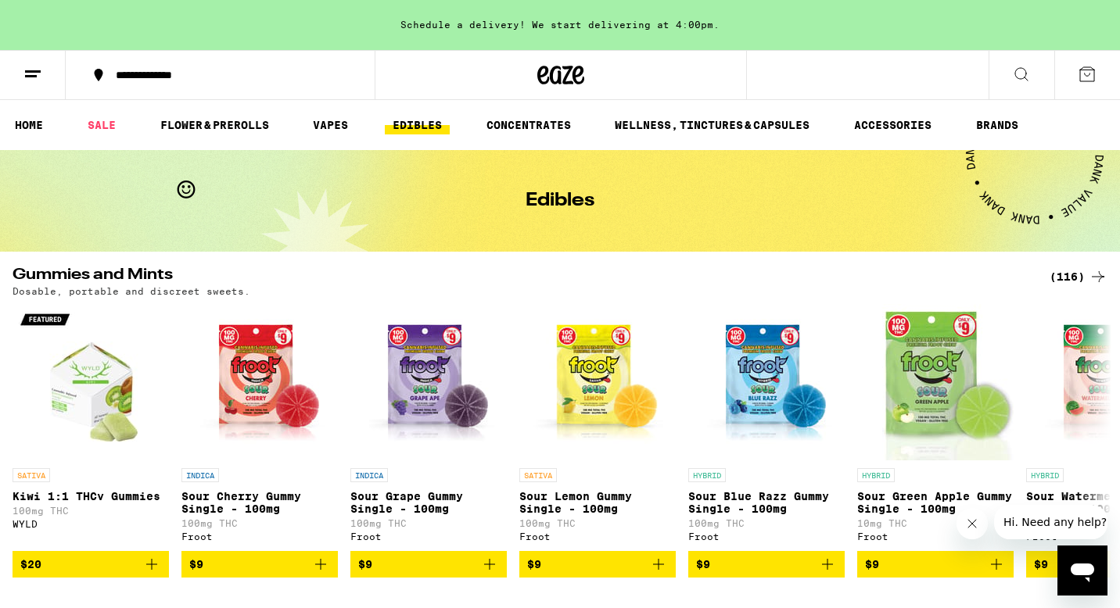
click at [185, 77] on div "**********" at bounding box center [229, 75] width 243 height 11
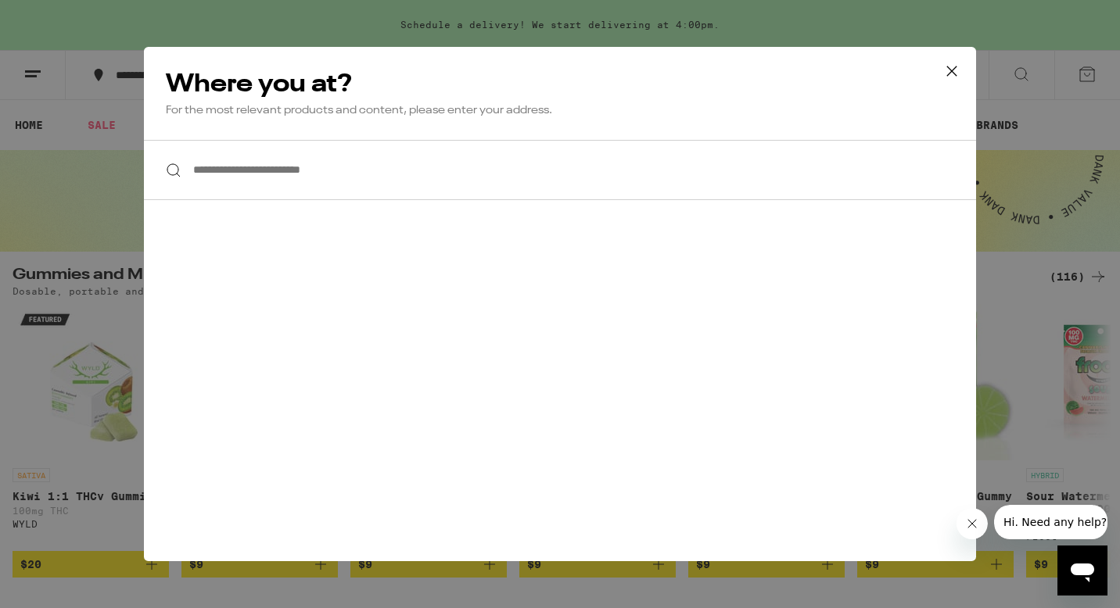
click at [129, 138] on div "**********" at bounding box center [560, 304] width 1120 height 608
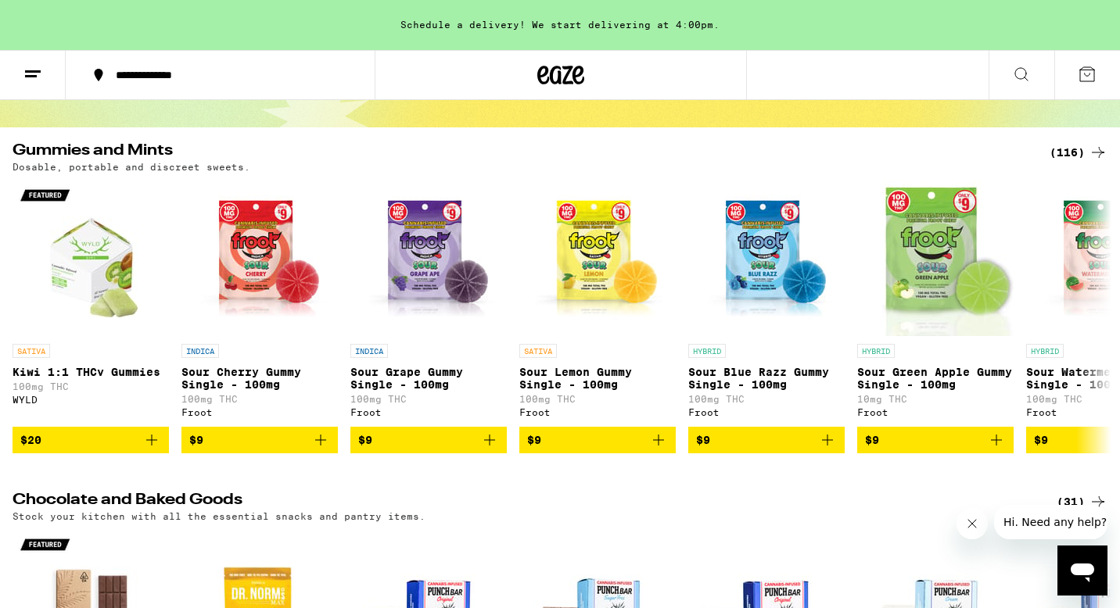
scroll to position [102, 0]
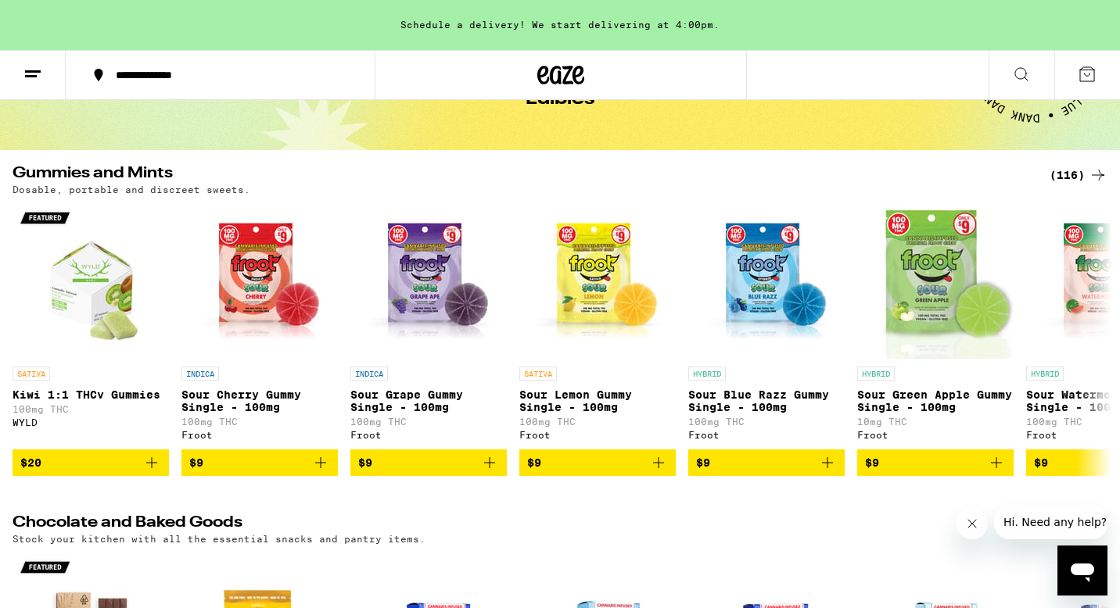
click at [1077, 170] on div "(116)" at bounding box center [1078, 175] width 58 height 19
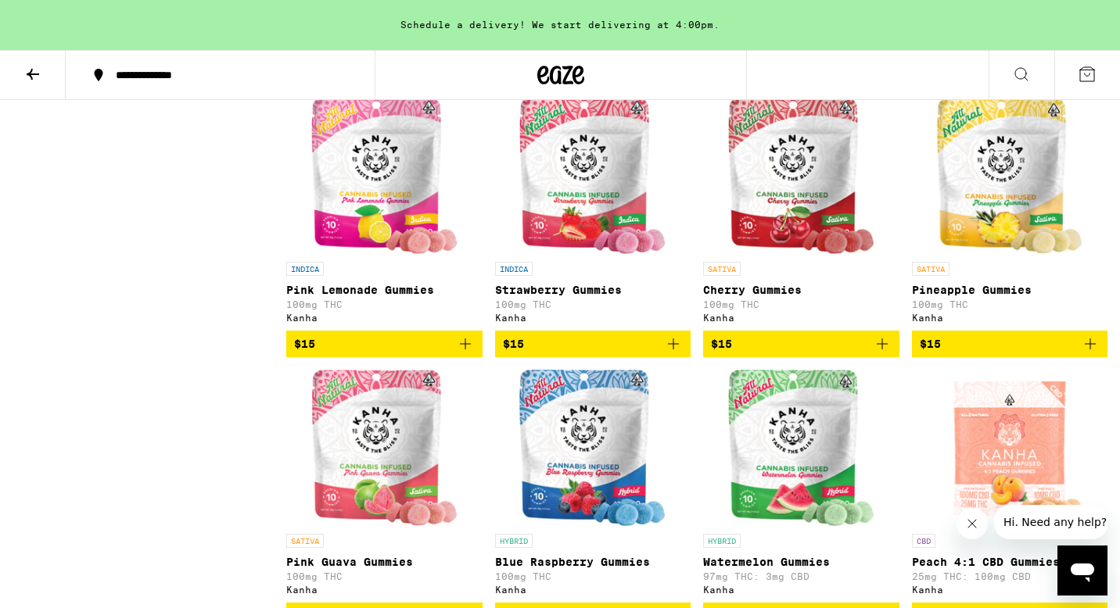
scroll to position [2223, 0]
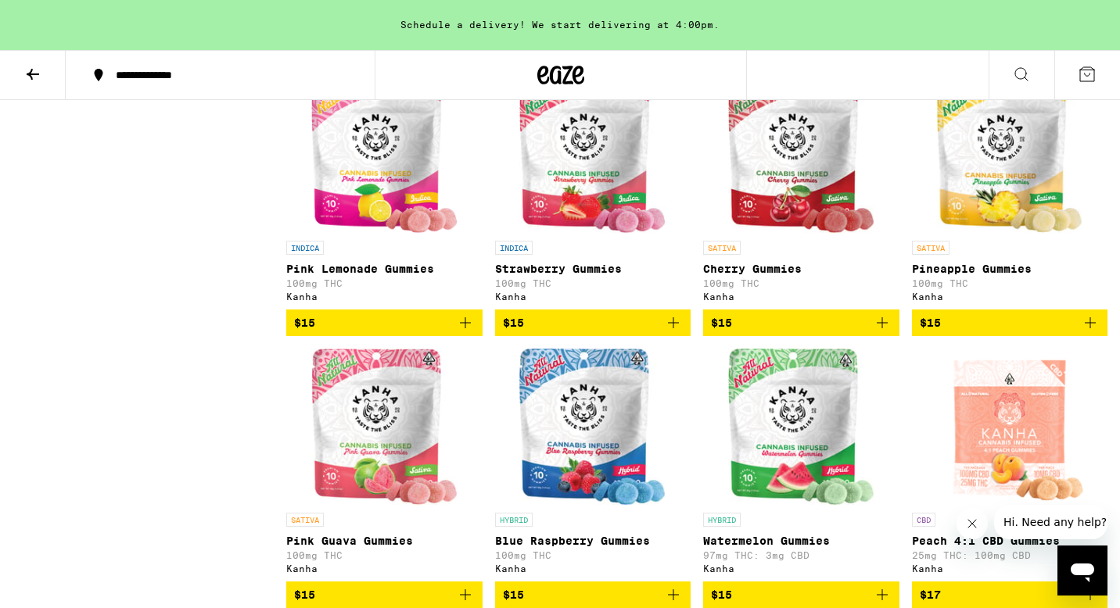
click at [358, 332] on span "$15" at bounding box center [384, 323] width 181 height 19
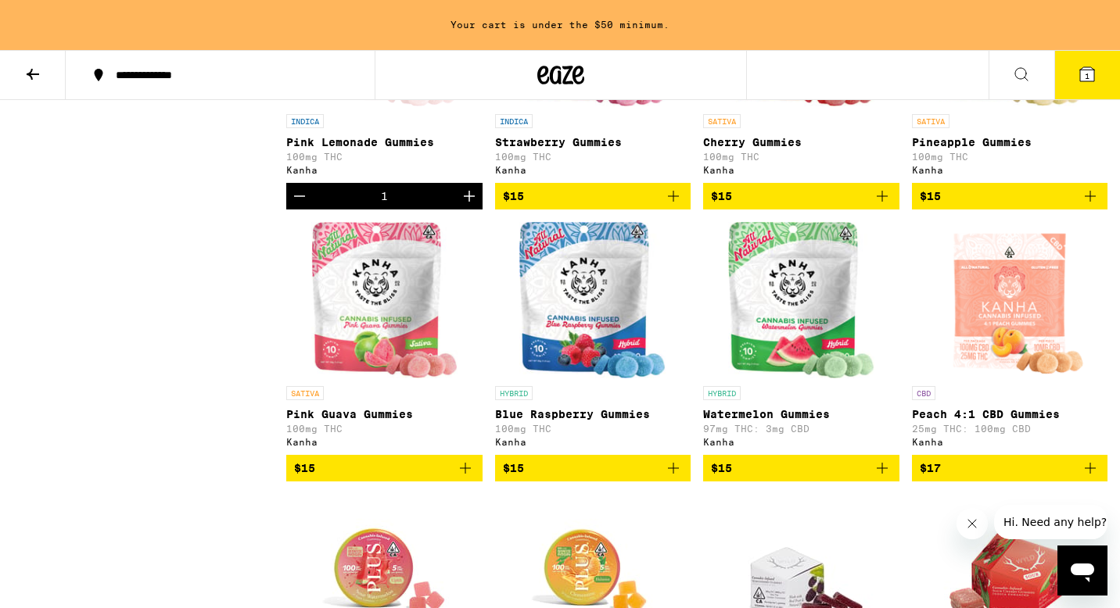
scroll to position [2351, 0]
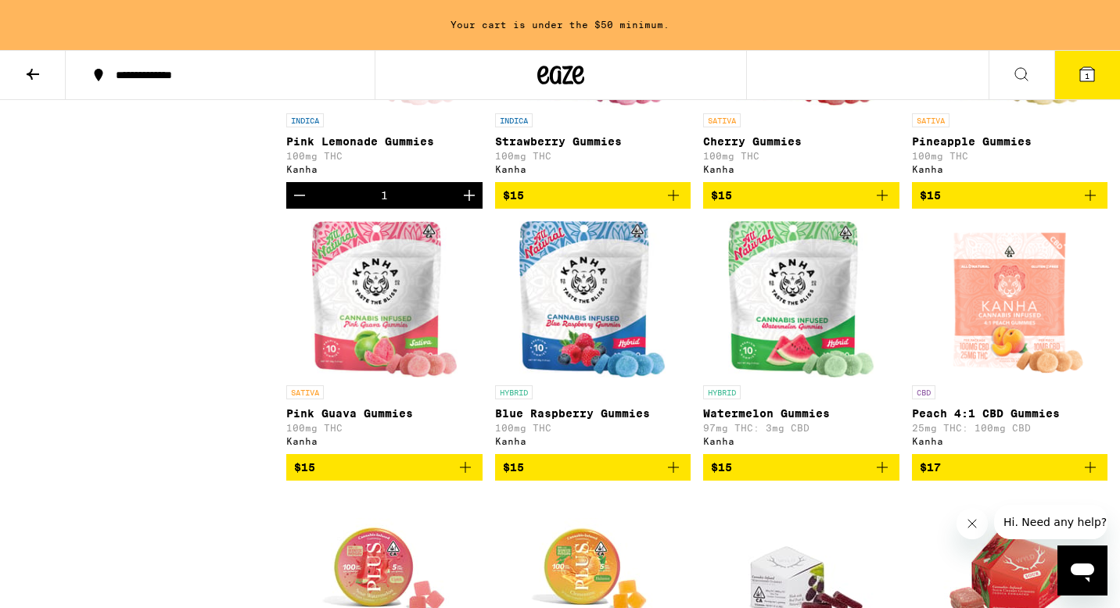
click at [379, 477] on span "$15" at bounding box center [384, 467] width 181 height 19
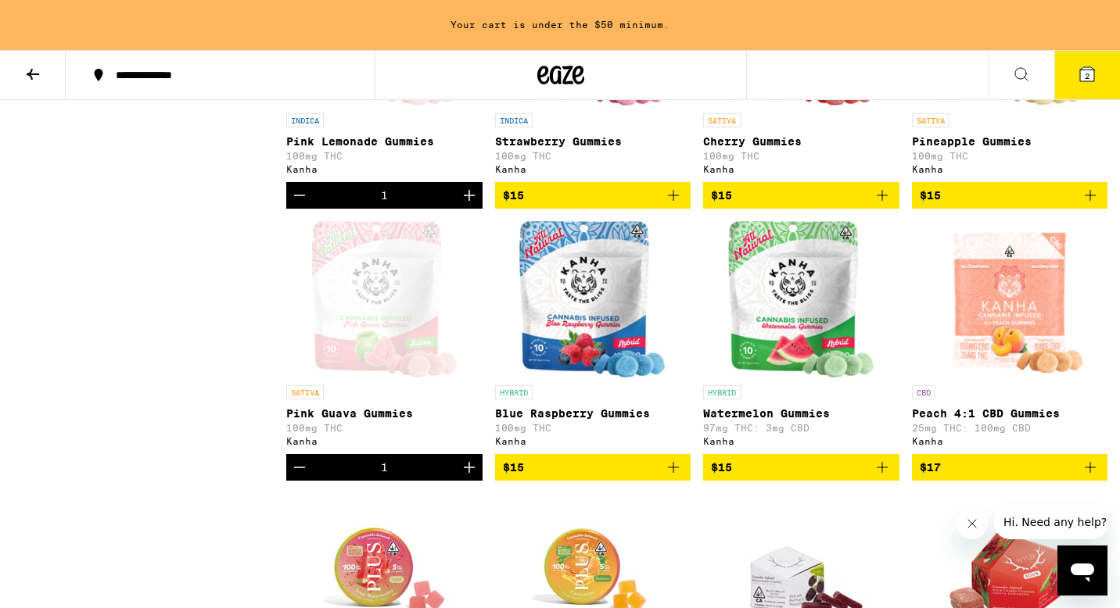
click at [774, 477] on span "$15" at bounding box center [801, 467] width 181 height 19
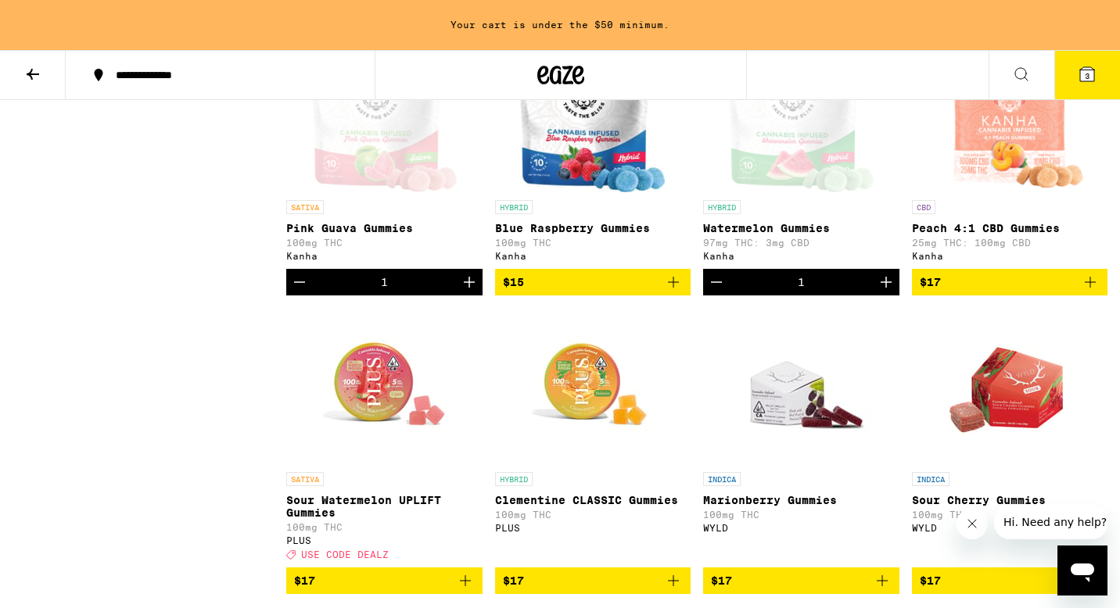
scroll to position [2564, 0]
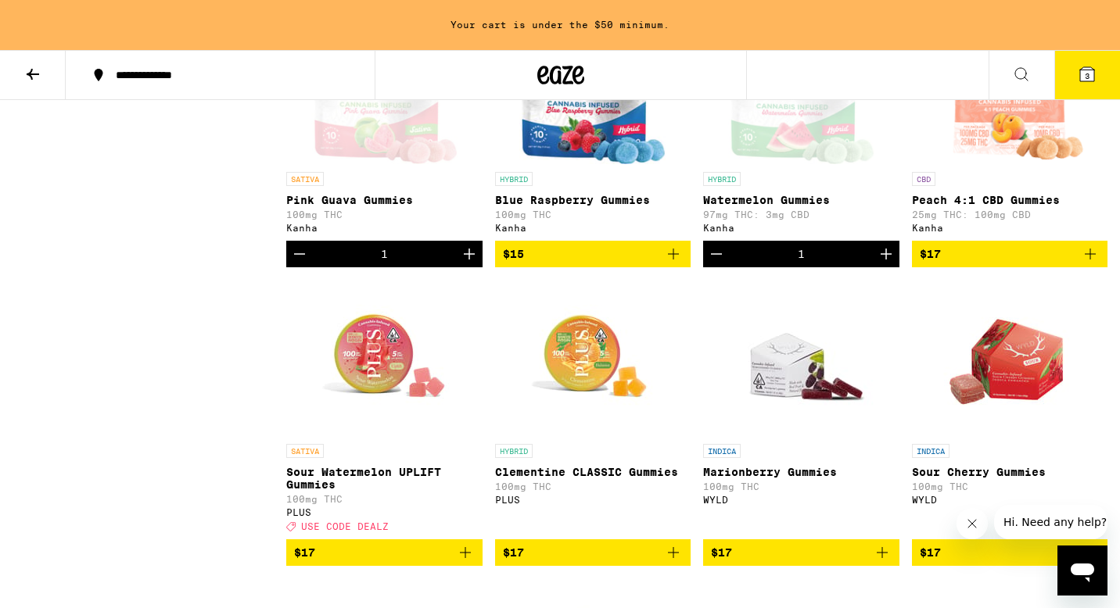
click at [544, 263] on span "$15" at bounding box center [593, 254] width 181 height 19
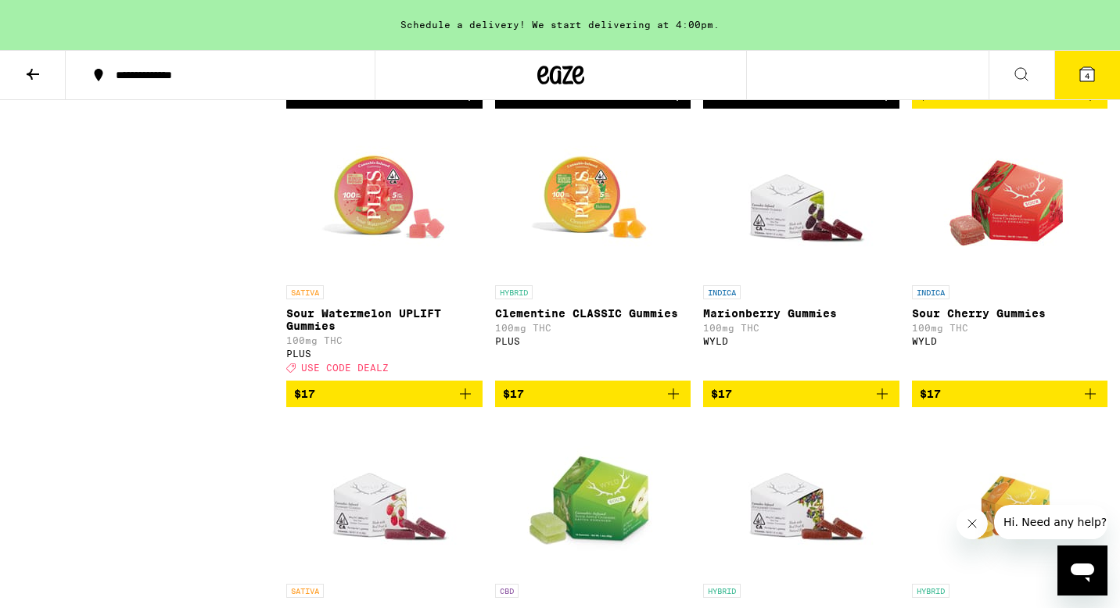
scroll to position [2720, 0]
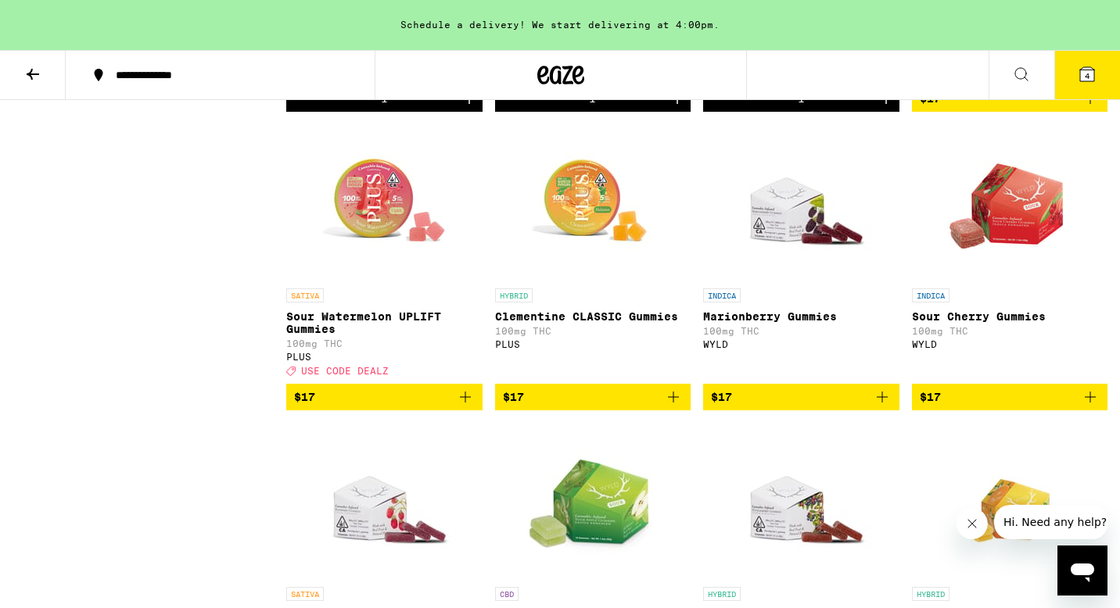
click at [414, 407] on span "$17" at bounding box center [384, 397] width 181 height 19
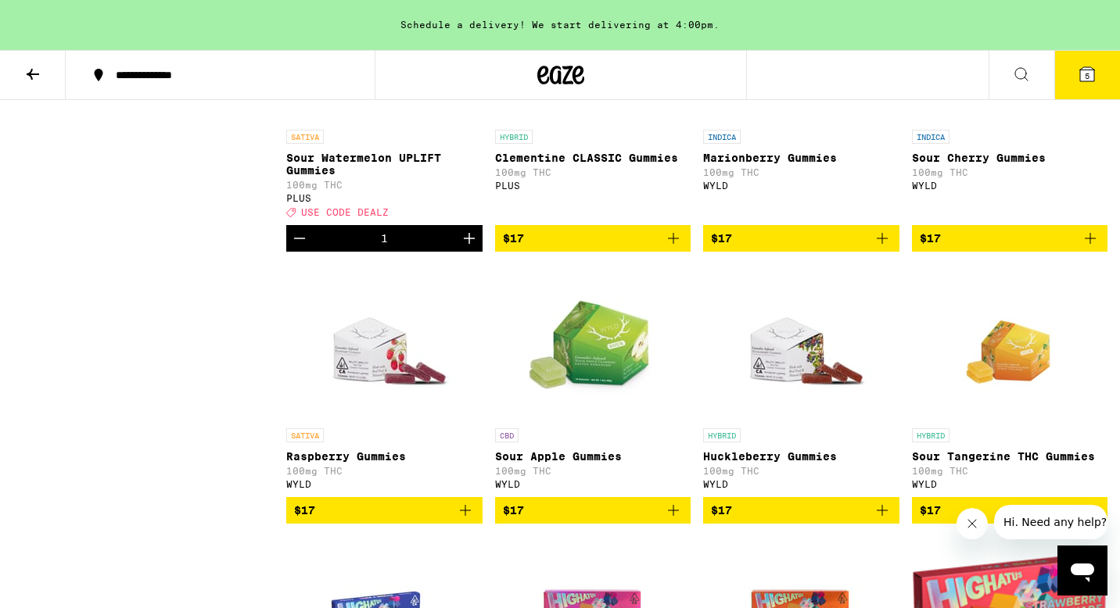
scroll to position [2887, 0]
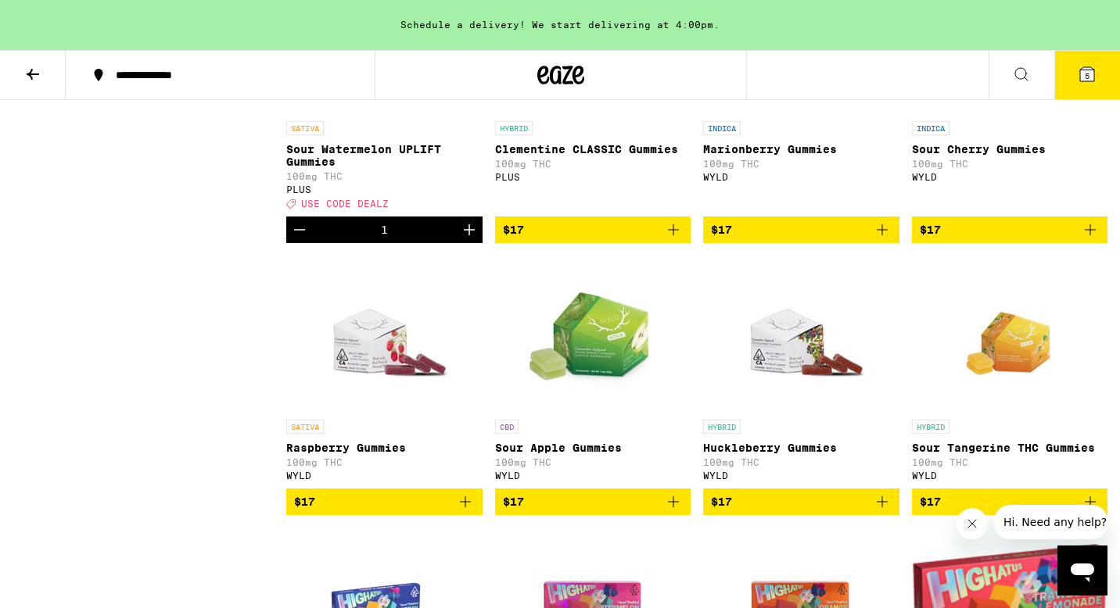
click at [582, 239] on span "$17" at bounding box center [593, 229] width 181 height 19
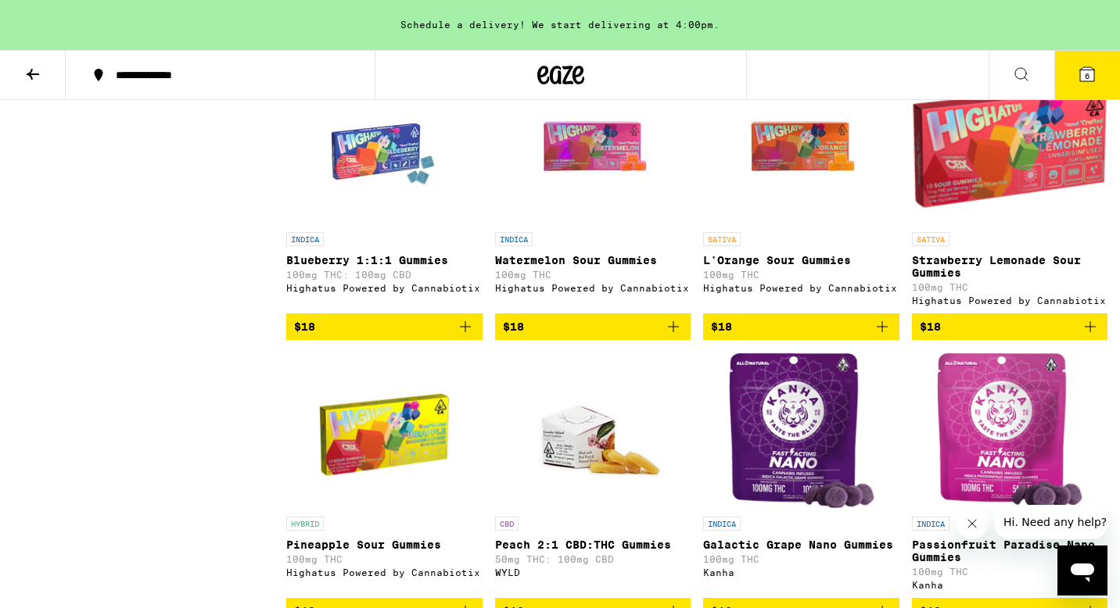
scroll to position [3390, 0]
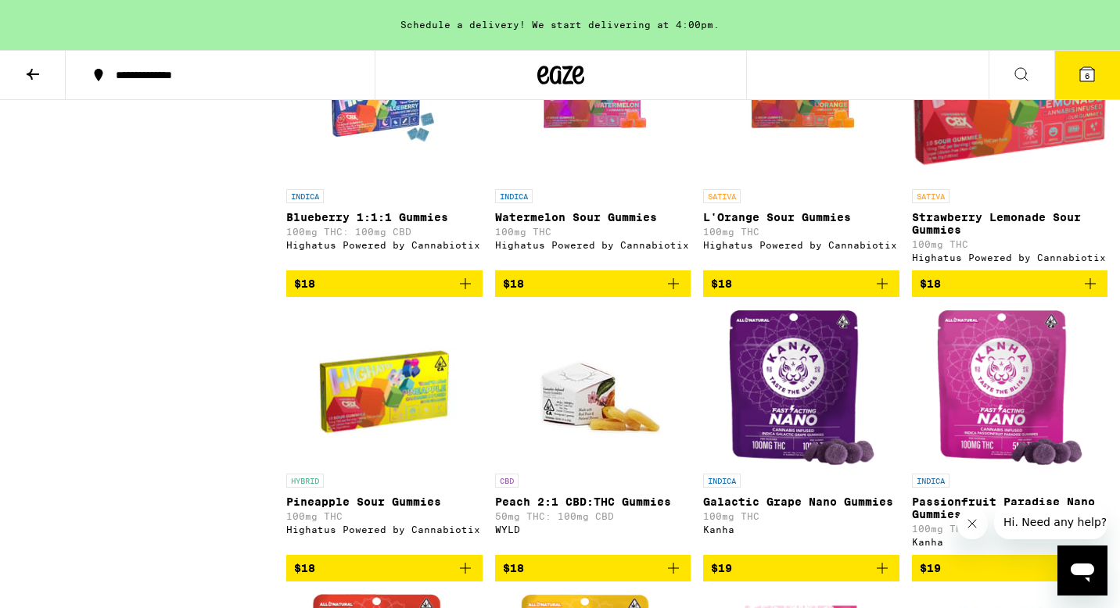
click at [779, 293] on span "$18" at bounding box center [801, 283] width 181 height 19
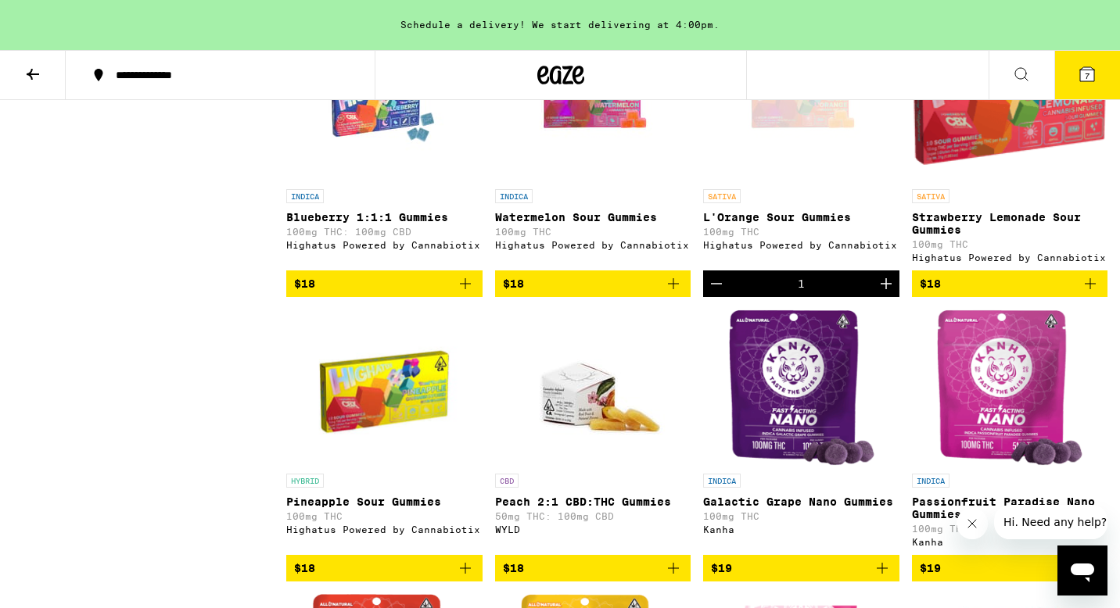
click at [605, 293] on span "$18" at bounding box center [593, 283] width 181 height 19
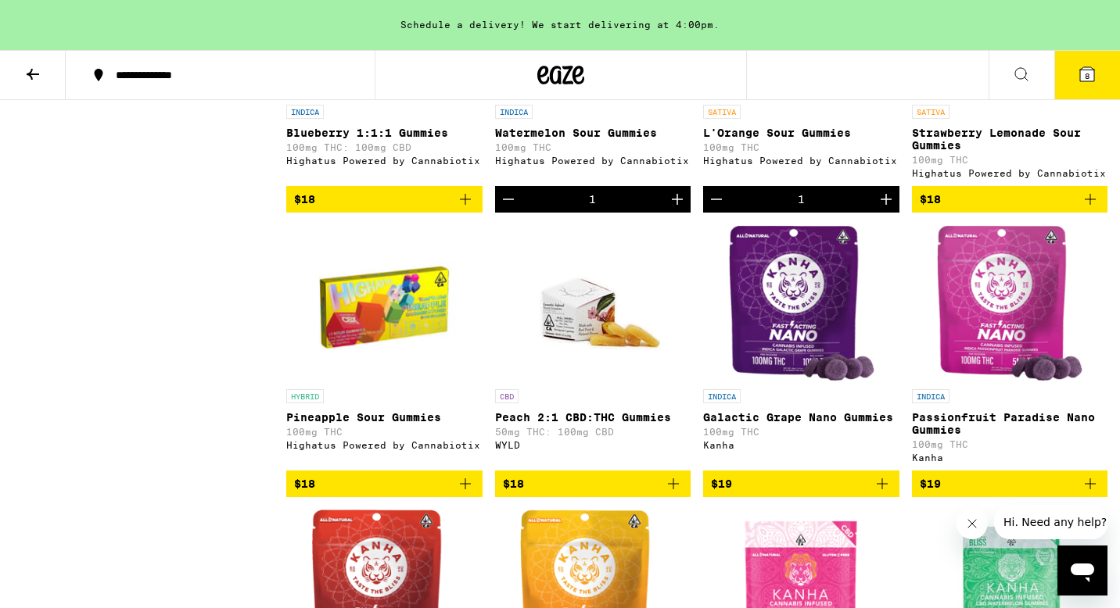
scroll to position [3475, 0]
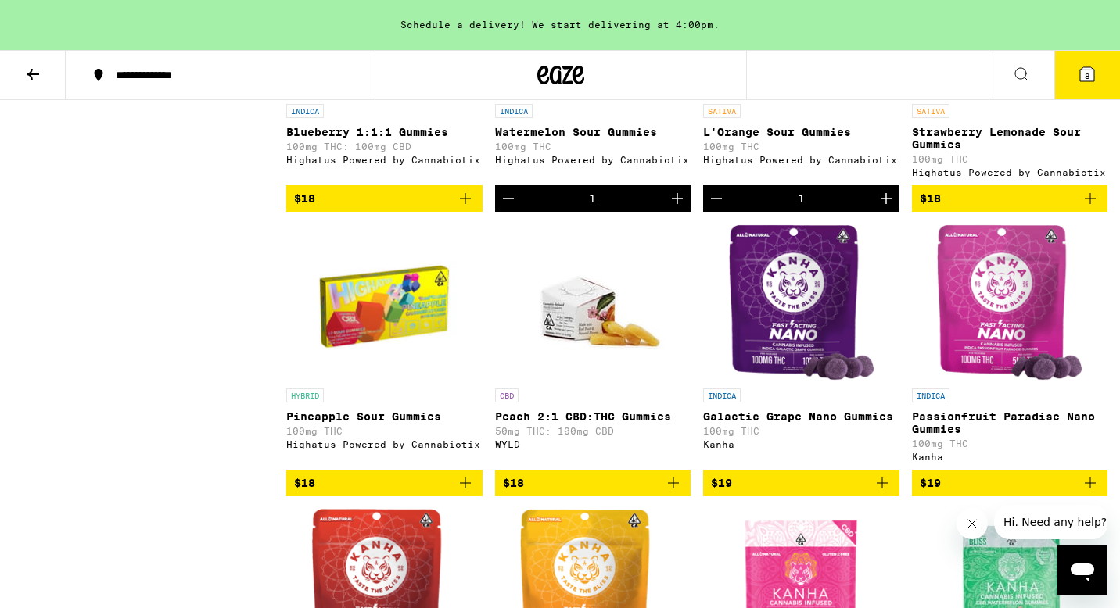
click at [937, 205] on span "$18" at bounding box center [929, 198] width 21 height 13
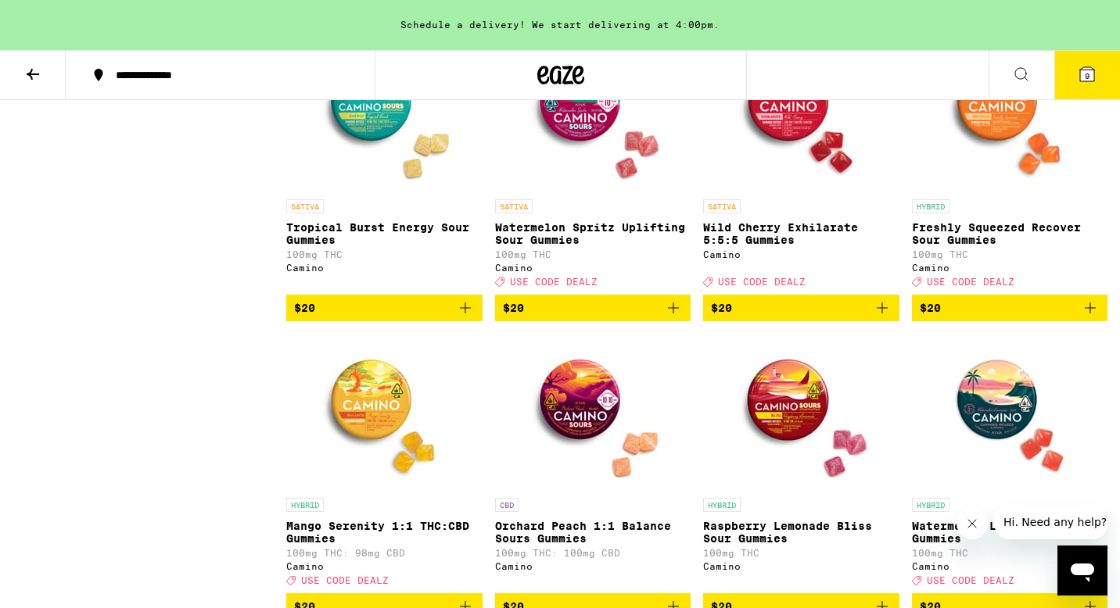
scroll to position [4839, 0]
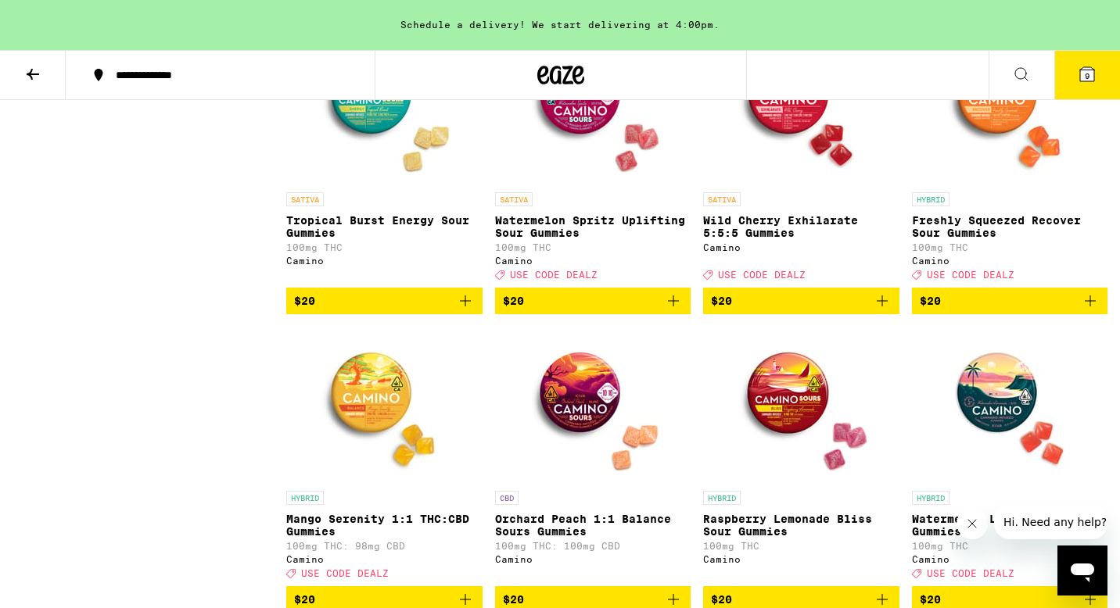
click at [554, 314] on button "$20" at bounding box center [593, 301] width 196 height 27
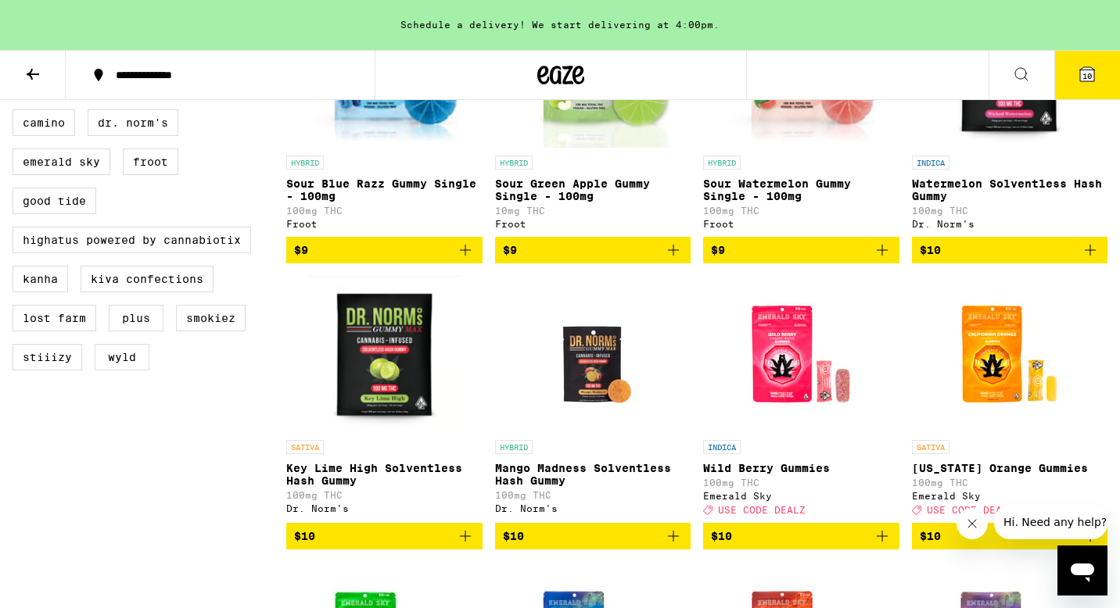
scroll to position [571, 0]
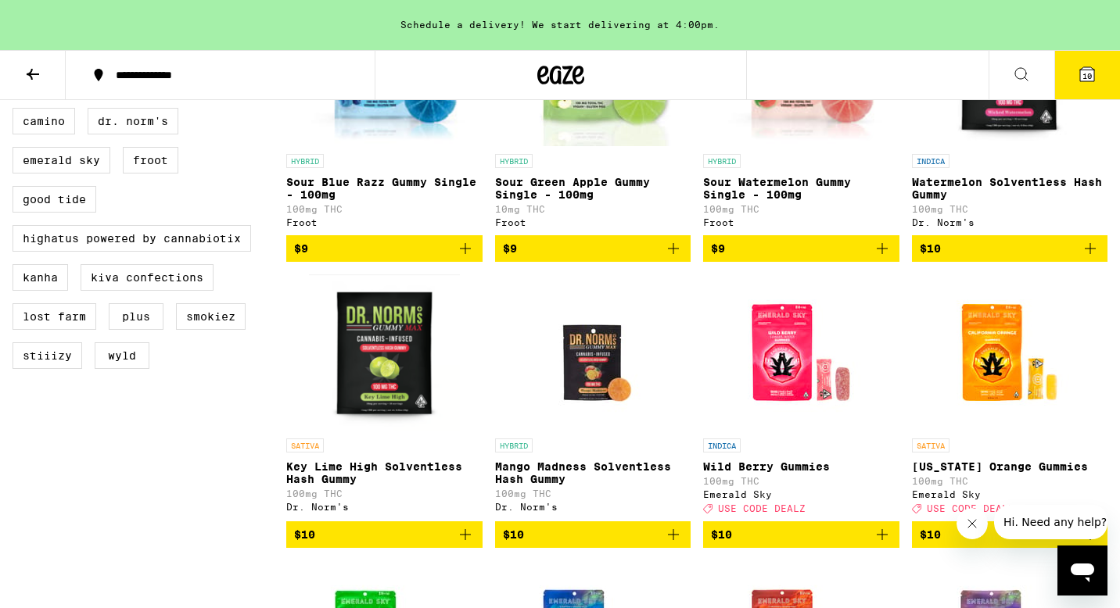
click at [1091, 80] on icon at bounding box center [1087, 74] width 14 height 14
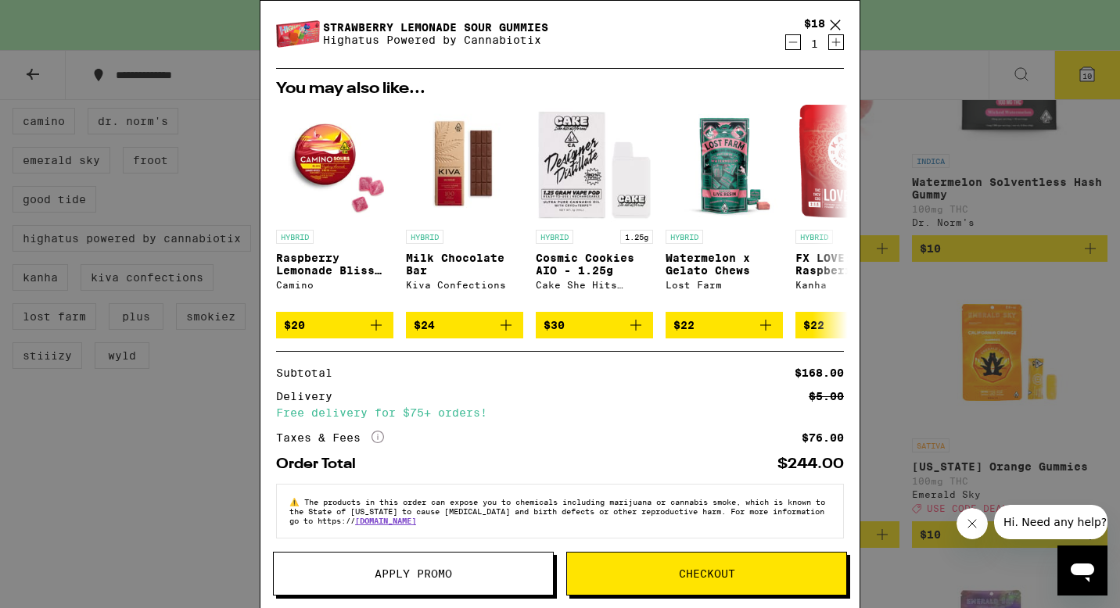
scroll to position [617, 0]
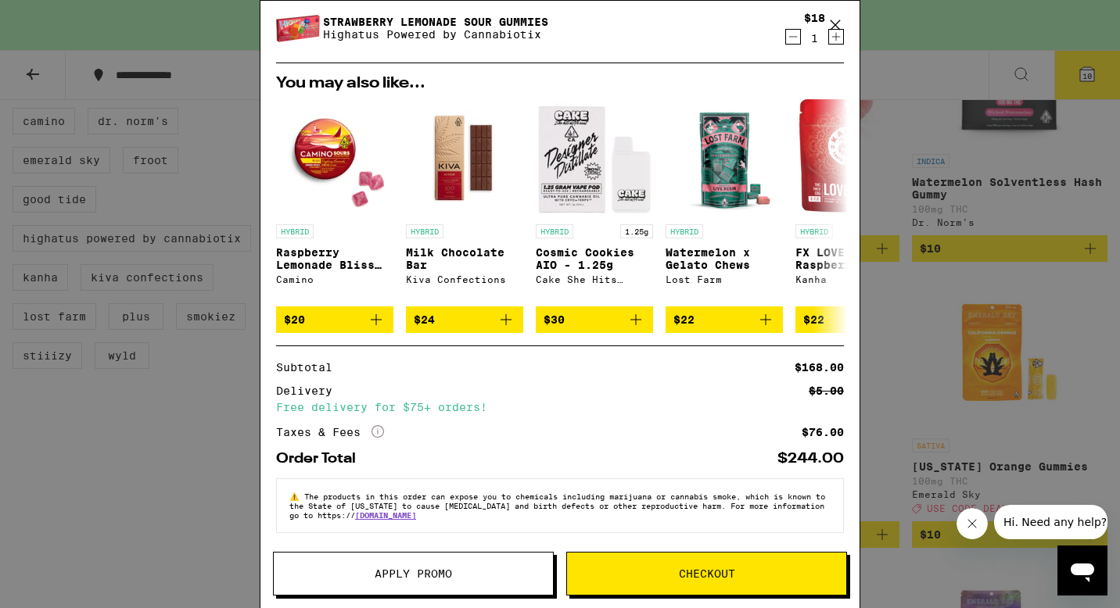
click at [687, 568] on span "Checkout" at bounding box center [707, 573] width 56 height 11
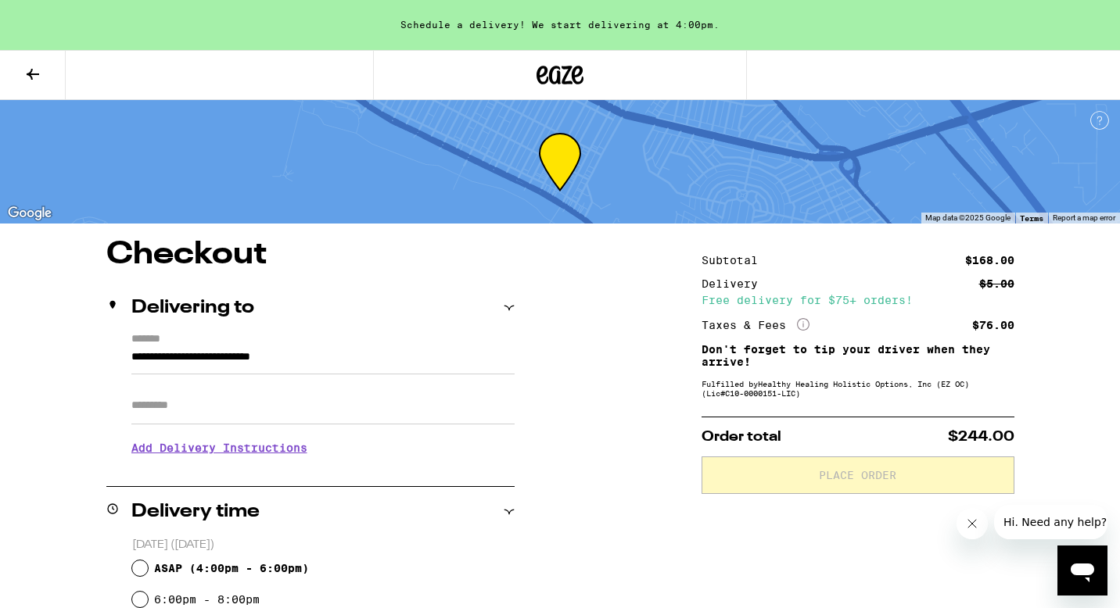
click at [315, 402] on input "Apt/Suite" at bounding box center [322, 406] width 383 height 38
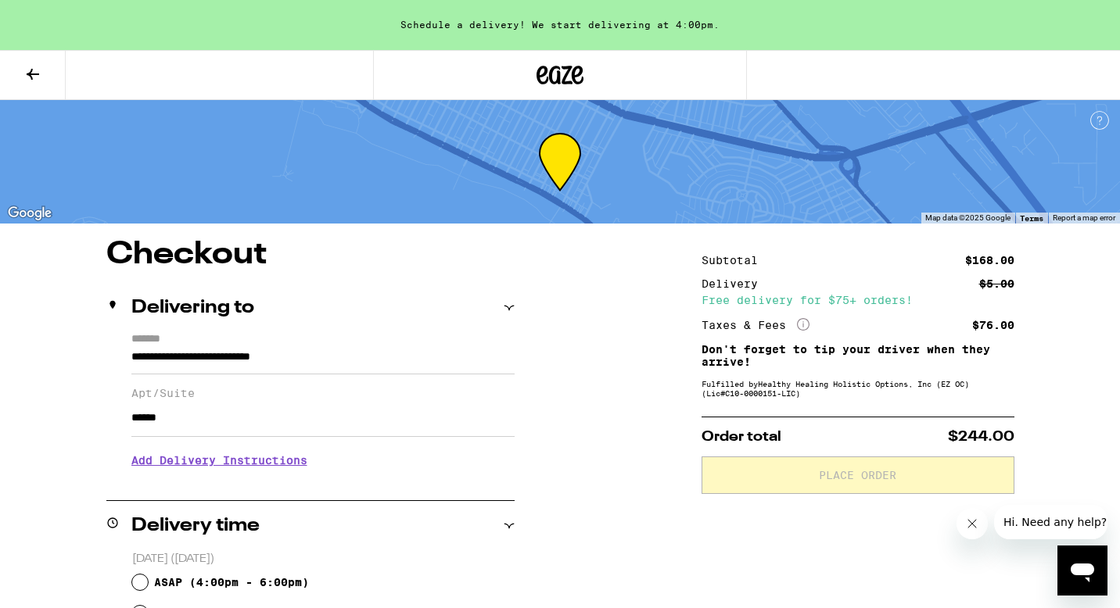
type input "******"
click at [249, 475] on h3 "Add Delivery Instructions" at bounding box center [322, 460] width 383 height 36
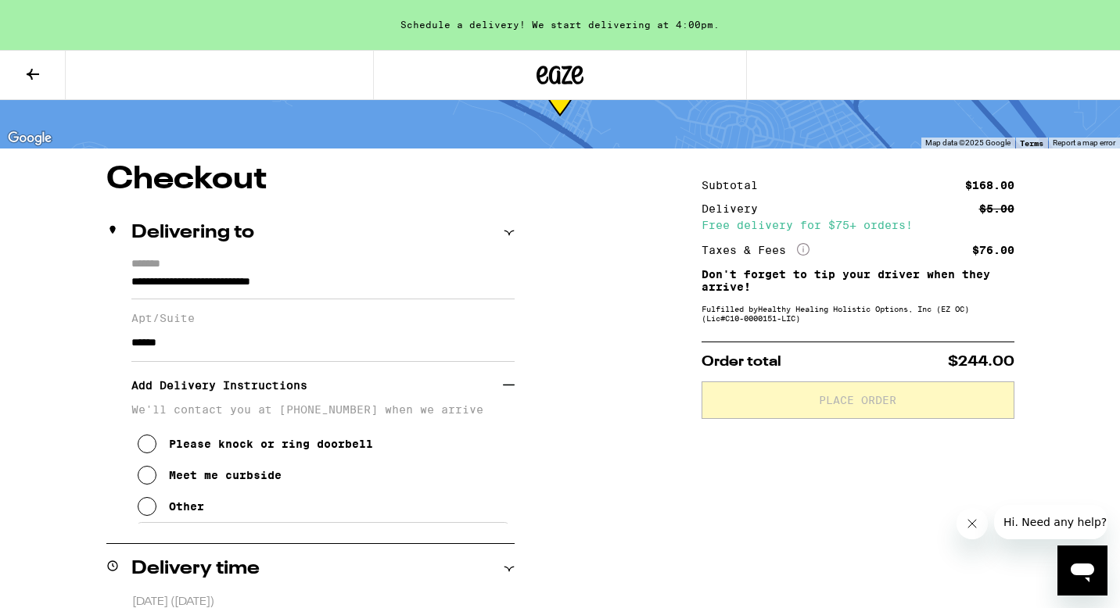
scroll to position [92, 0]
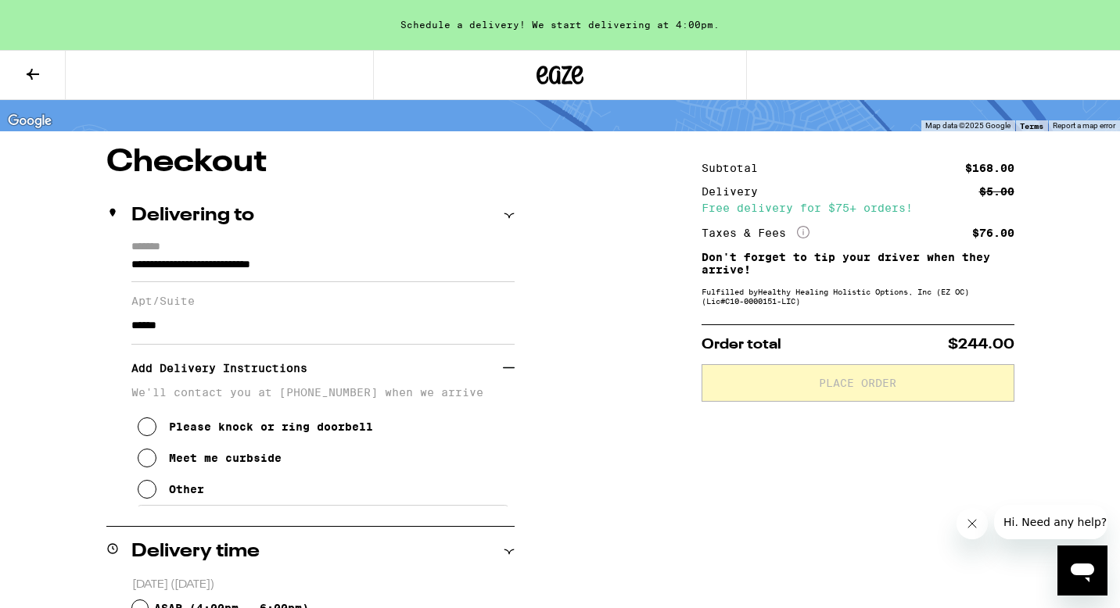
click at [145, 499] on icon at bounding box center [147, 489] width 19 height 19
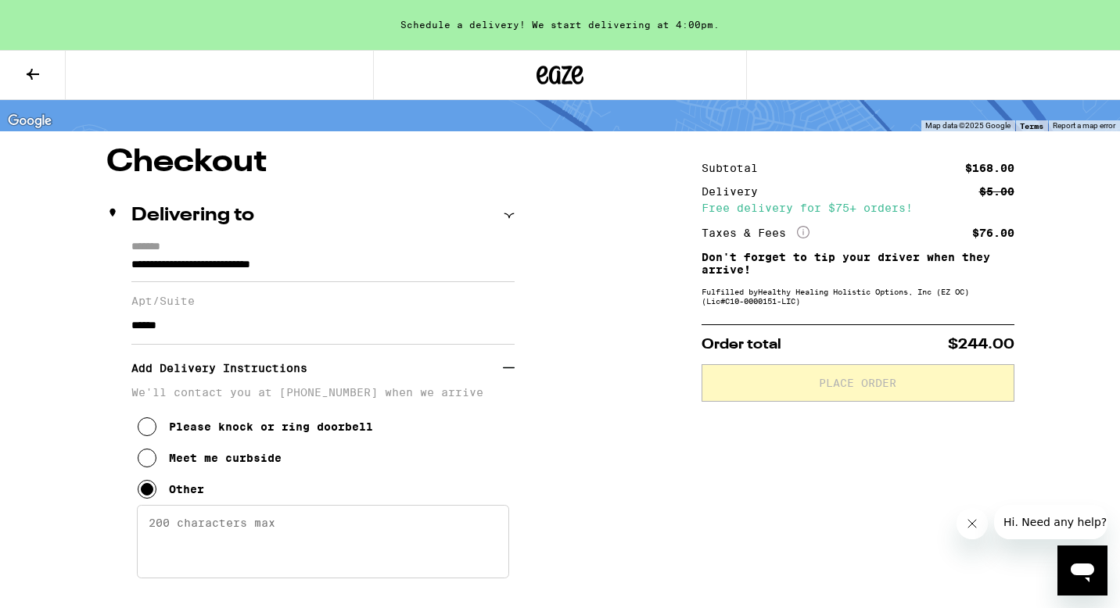
click at [255, 540] on textarea "Enter any other delivery instructions you want driver to know" at bounding box center [323, 541] width 372 height 73
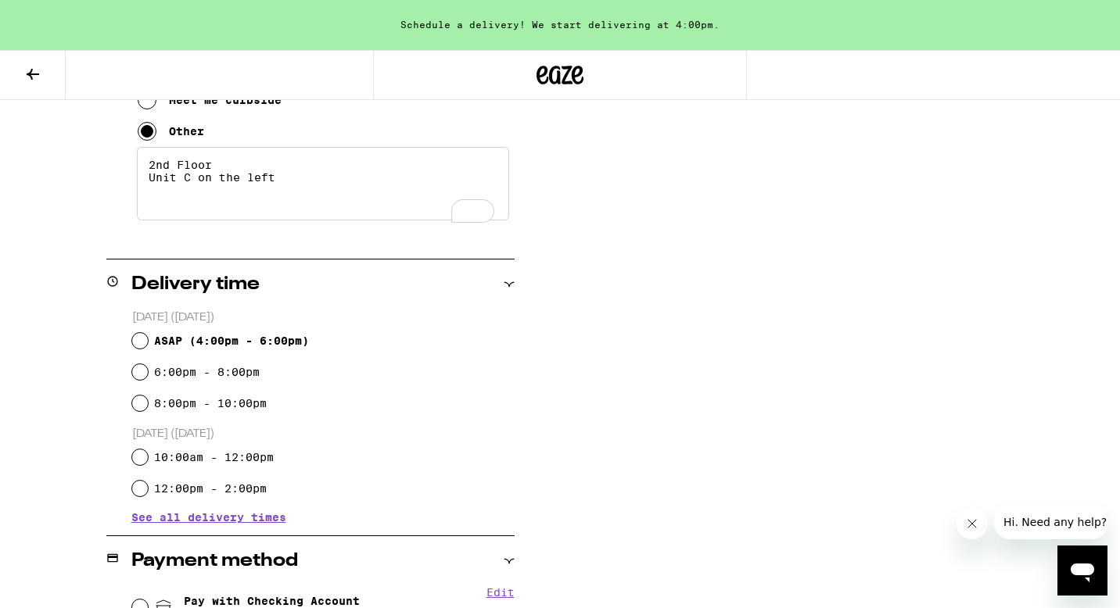
scroll to position [465, 0]
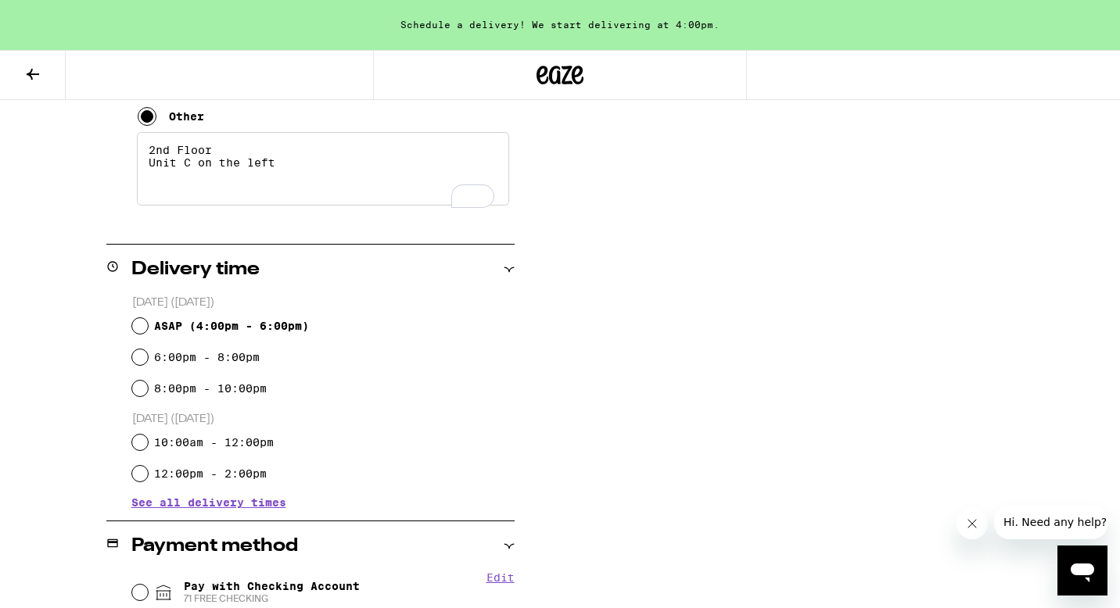
type textarea "2nd Floor Unit C on the left"
click at [141, 324] on input "ASAP ( 4:00pm - 6:00pm )" at bounding box center [140, 326] width 16 height 16
radio input "true"
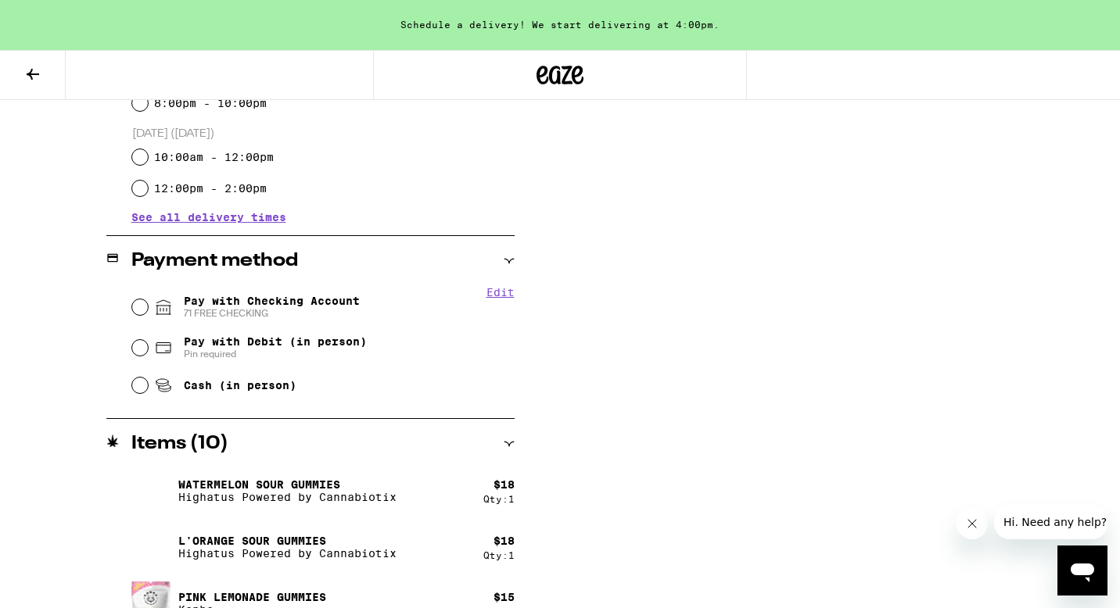
scroll to position [759, 0]
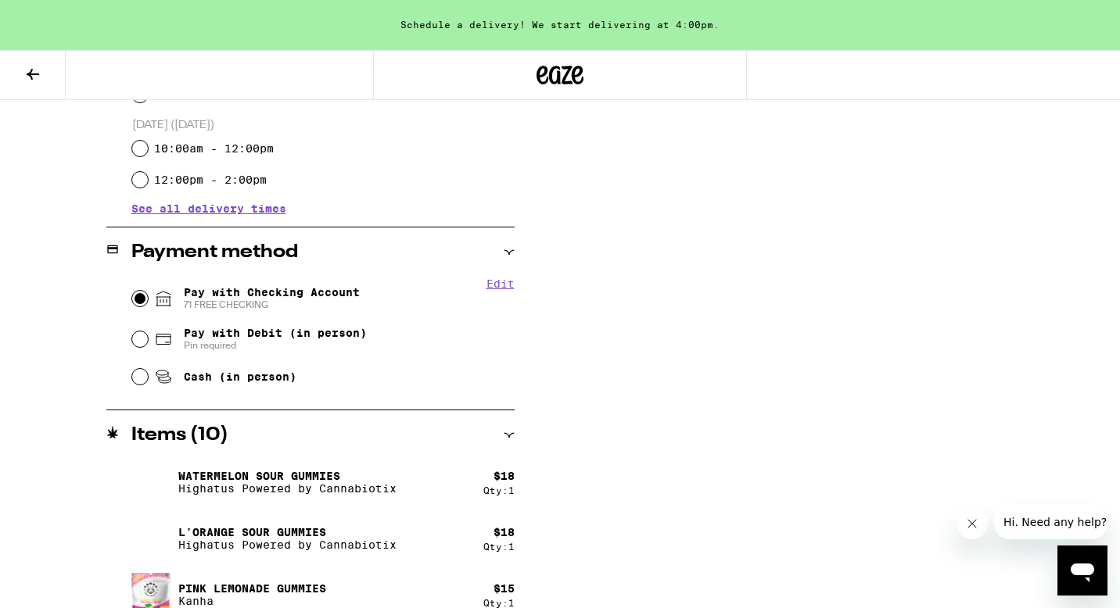
click at [138, 302] on input "Pay with Checking Account 71 FREE CHECKING" at bounding box center [140, 299] width 16 height 16
radio input "true"
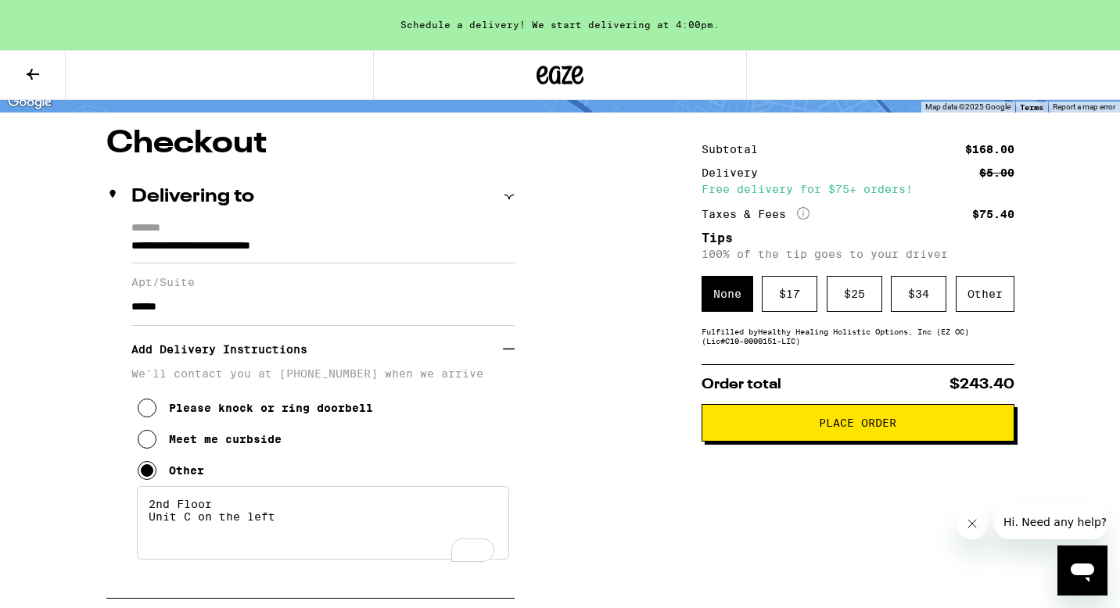
scroll to position [117, 0]
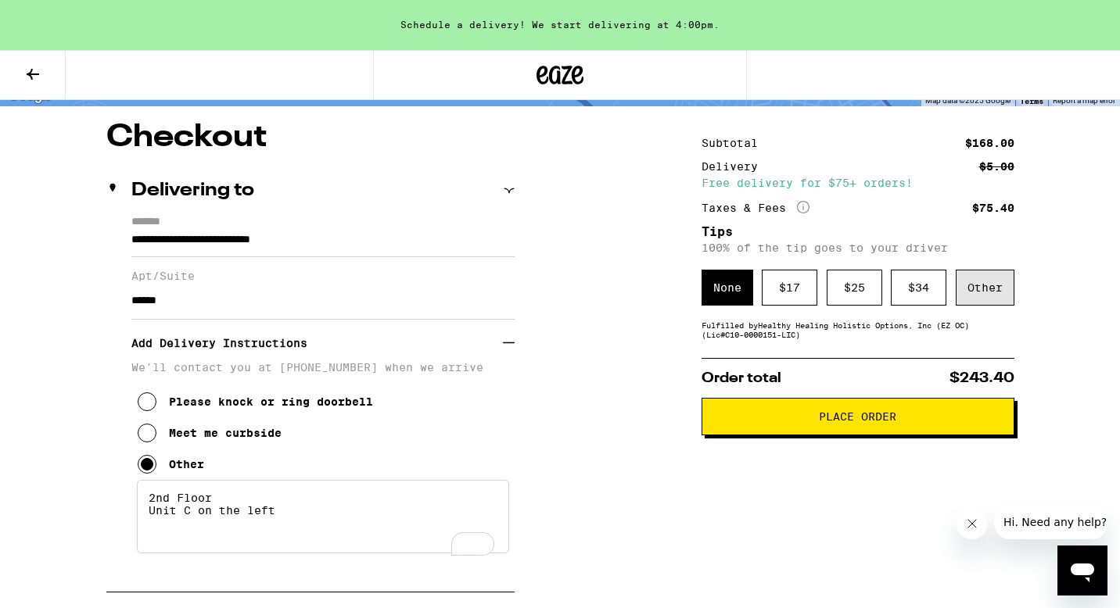
click at [994, 294] on div "Other" at bounding box center [984, 288] width 59 height 36
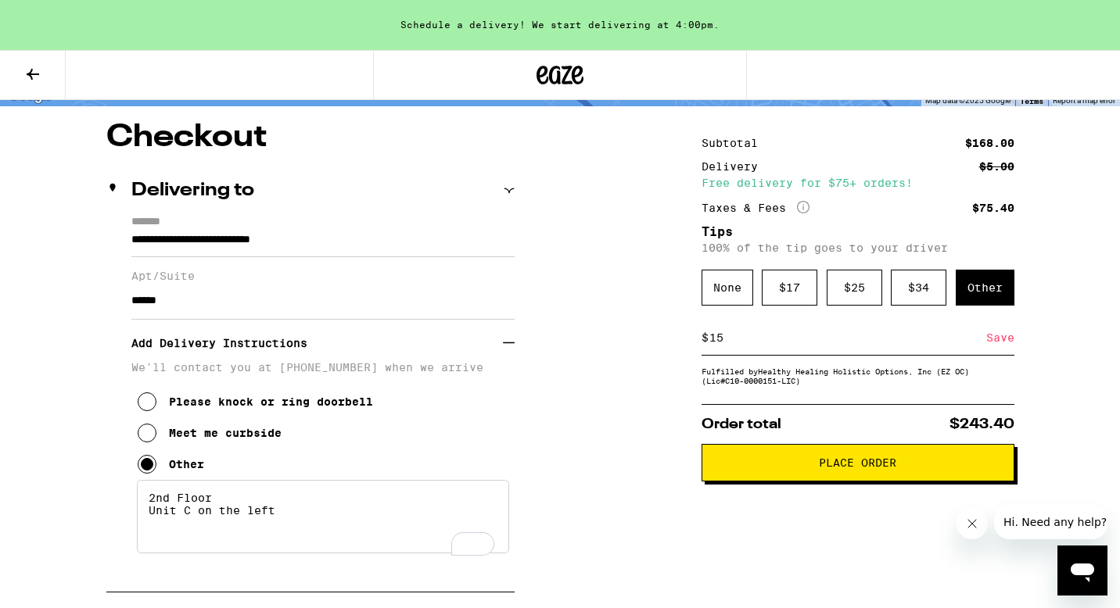
type input "15"
click at [986, 346] on div "Save" at bounding box center [1000, 338] width 28 height 34
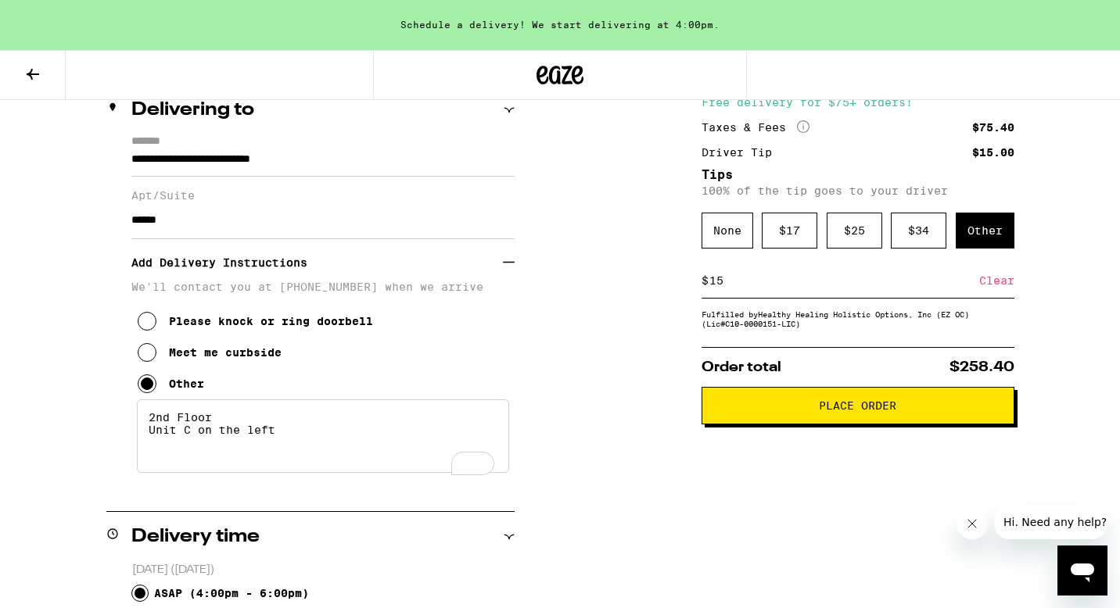
scroll to position [203, 0]
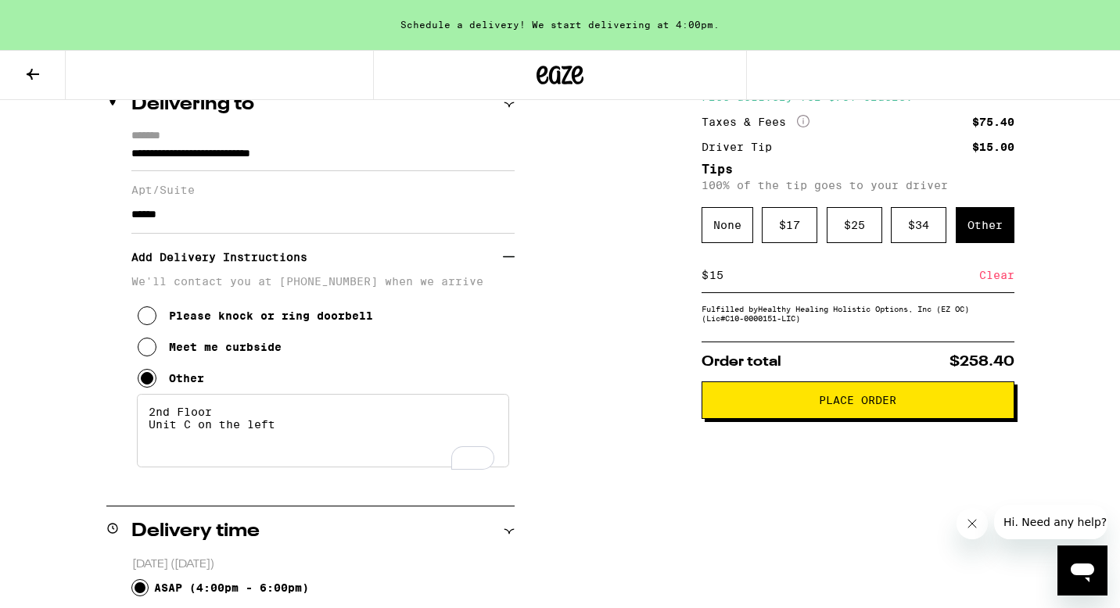
click at [775, 419] on button "Place Order" at bounding box center [857, 401] width 313 height 38
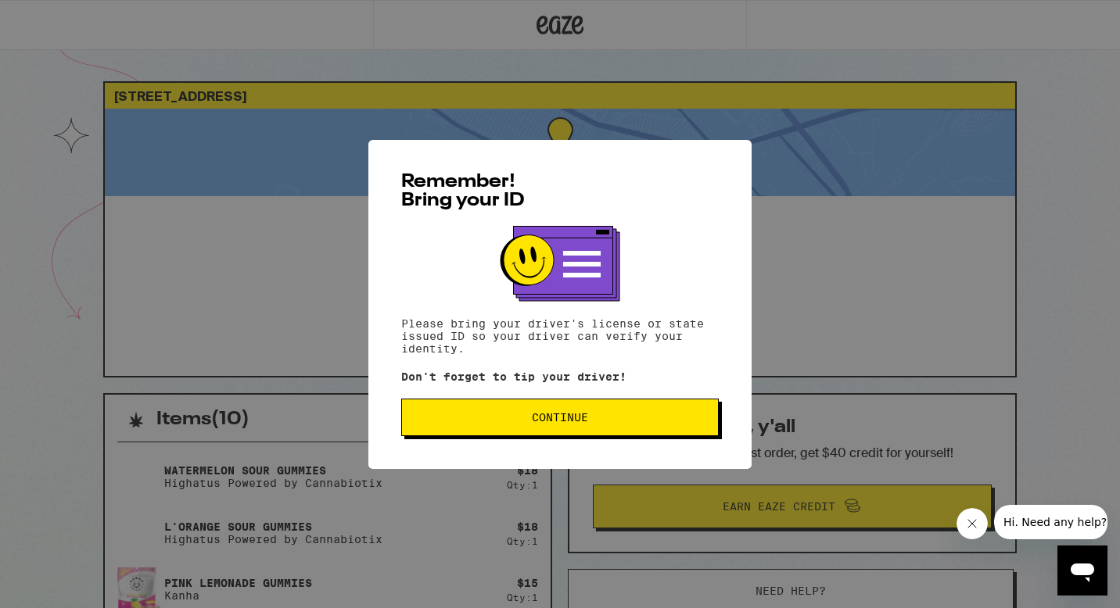
click at [576, 428] on button "Continue" at bounding box center [559, 418] width 317 height 38
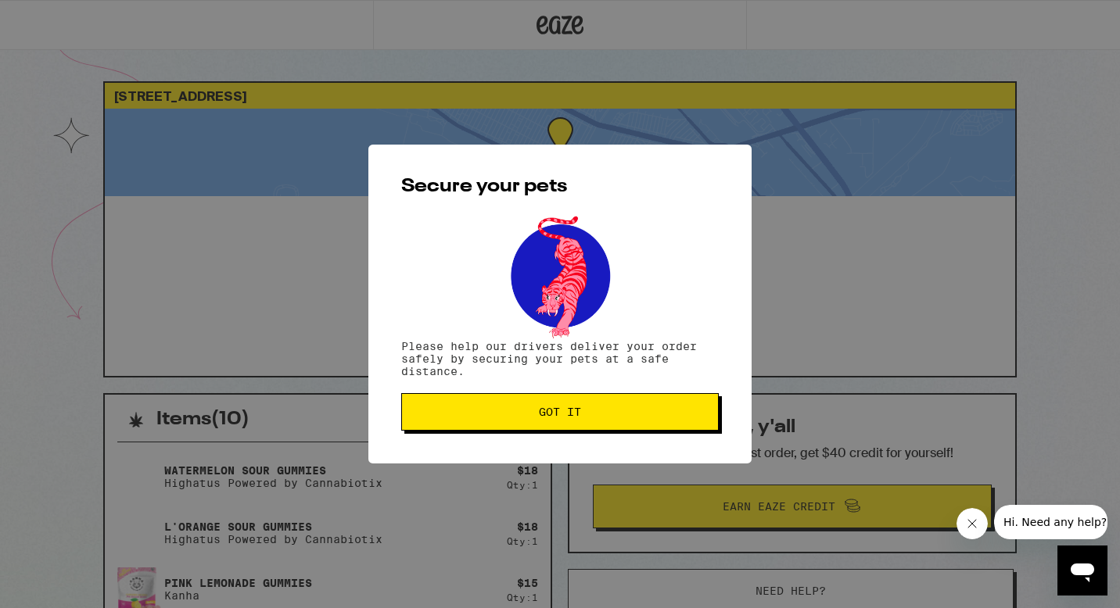
click at [555, 416] on span "Got it" at bounding box center [560, 412] width 42 height 11
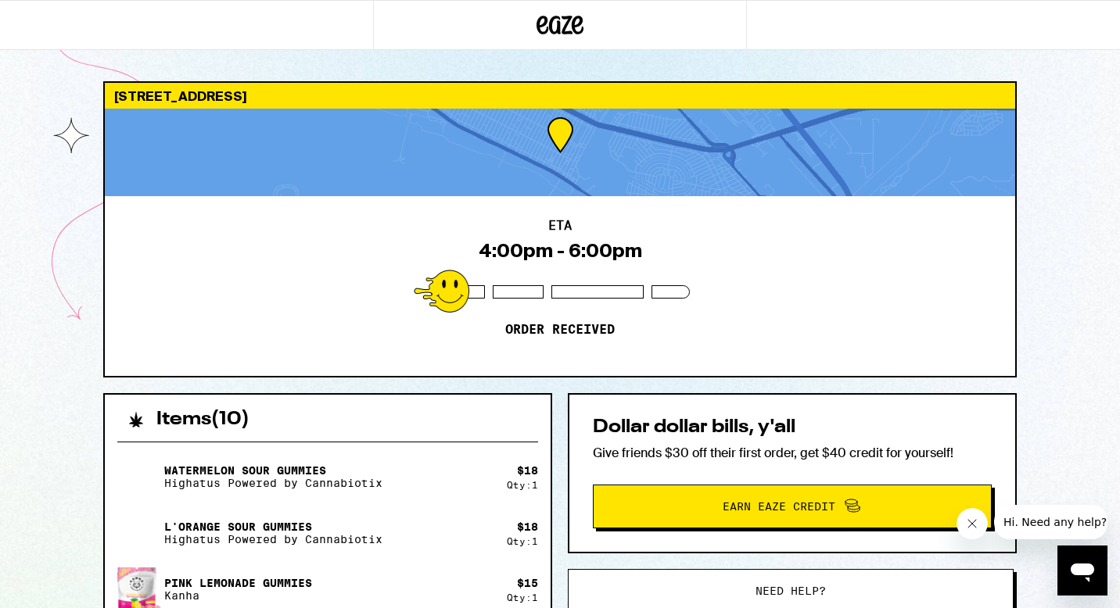
click at [230, 83] on div "[STREET_ADDRESS]" at bounding box center [560, 96] width 910 height 26
click at [239, 105] on div "[STREET_ADDRESS]" at bounding box center [560, 96] width 910 height 26
click at [152, 105] on div "[STREET_ADDRESS]" at bounding box center [560, 96] width 910 height 26
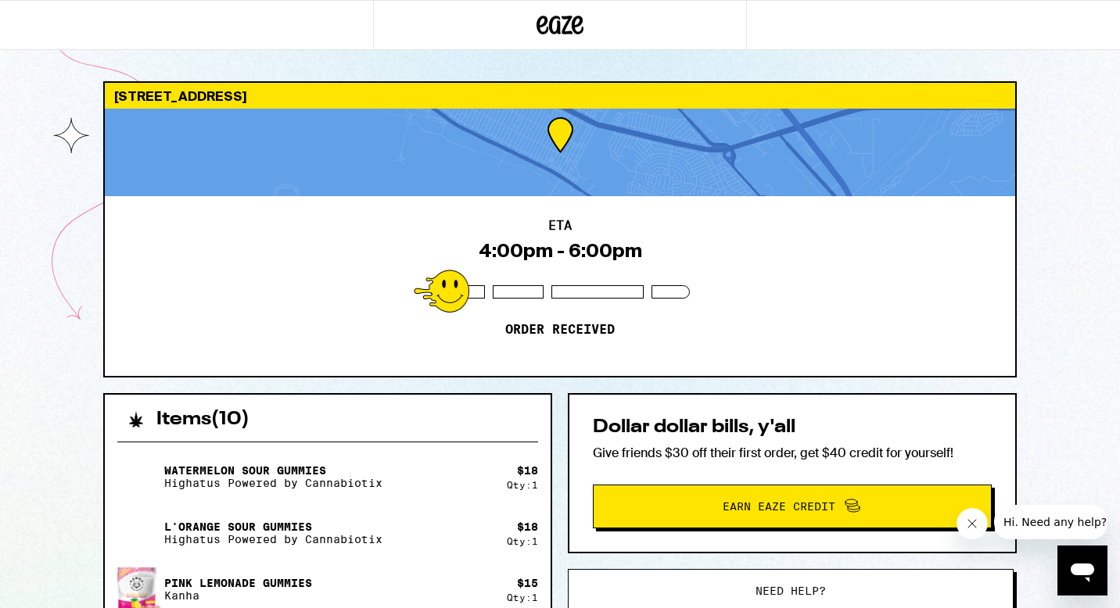
drag, startPoint x: 124, startPoint y: 103, endPoint x: 335, endPoint y: 106, distance: 211.1
click at [335, 106] on div "[STREET_ADDRESS]" at bounding box center [560, 96] width 910 height 26
drag, startPoint x: 284, startPoint y: 87, endPoint x: 392, endPoint y: 78, distance: 109.0
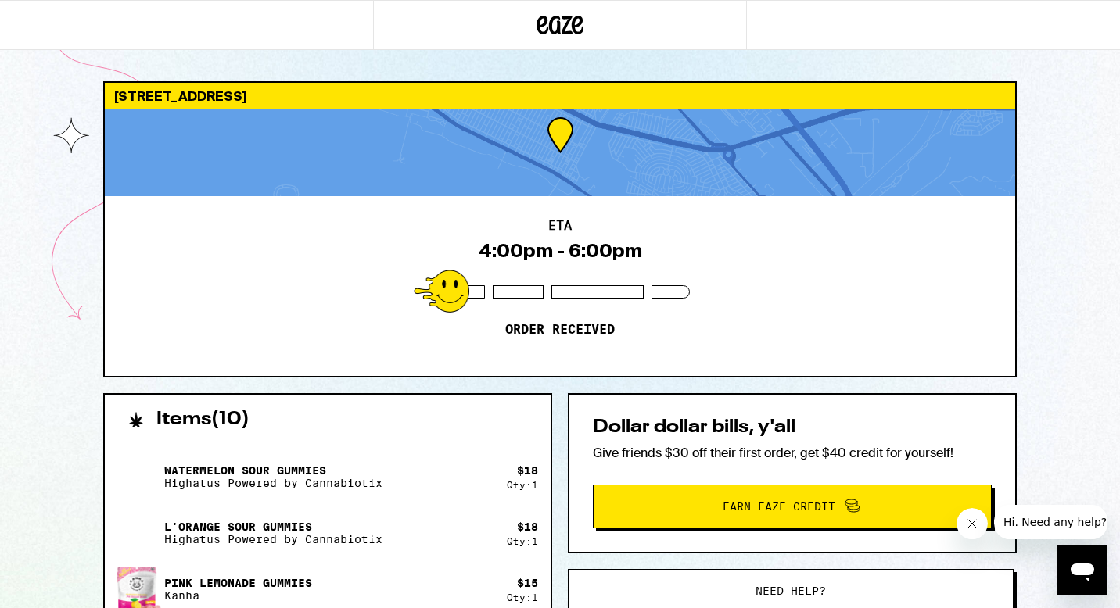
drag, startPoint x: 369, startPoint y: 94, endPoint x: 180, endPoint y: 95, distance: 189.2
click at [180, 95] on div "[STREET_ADDRESS]" at bounding box center [560, 96] width 910 height 26
